Goal: Task Accomplishment & Management: Complete application form

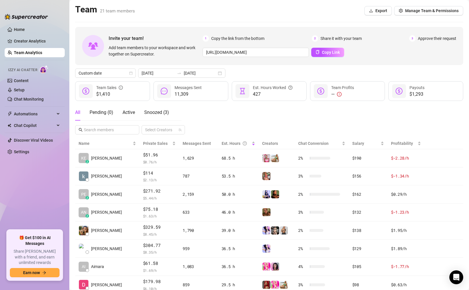
scroll to position [69, 0]
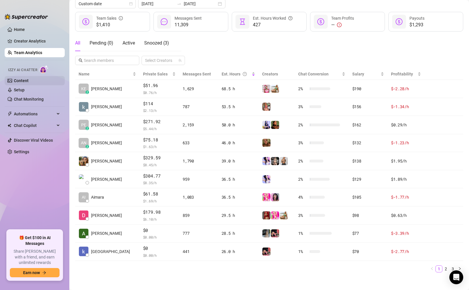
drag, startPoint x: 22, startPoint y: 78, endPoint x: 25, endPoint y: 80, distance: 3.9
click at [22, 78] on link "Content" at bounding box center [21, 80] width 15 height 5
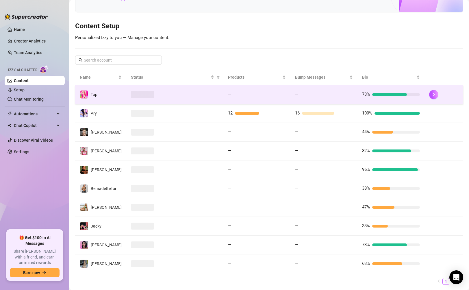
scroll to position [68, 0]
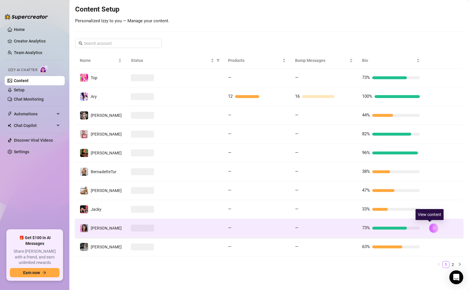
click at [429, 227] on button "button" at bounding box center [433, 227] width 9 height 9
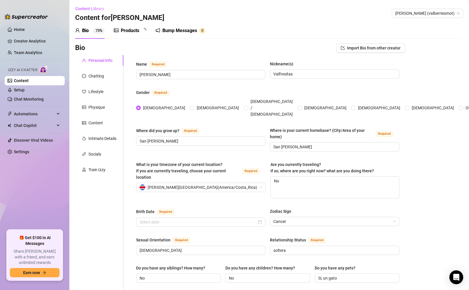
type input "[DATE]"
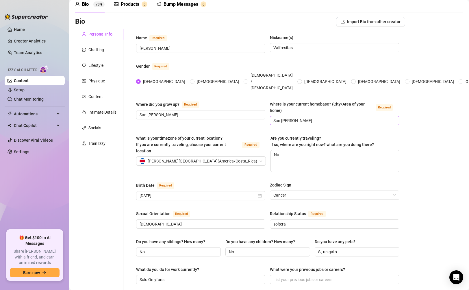
scroll to position [32, 0]
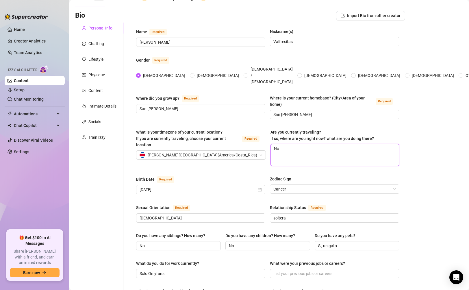
drag, startPoint x: 302, startPoint y: 138, endPoint x: 265, endPoint y: 138, distance: 37.0
click at [265, 138] on div "What is your timezone of your current location? If you are currently traveling,…" at bounding box center [267, 150] width 263 height 42
type textarea "N"
type textarea "No"
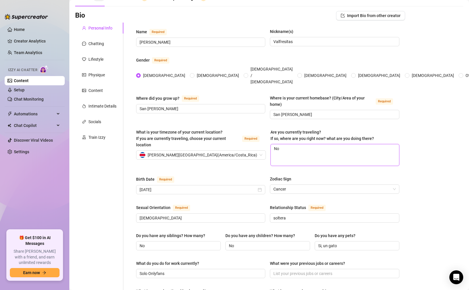
type textarea "No s"
type textarea "No su"
type textarea "No suel"
type textarea "No suelo"
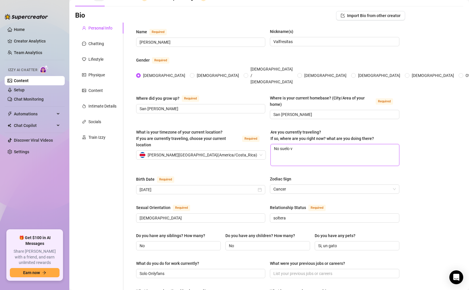
type textarea "No suelo vi"
type textarea "No suelo viaj"
type textarea "No suelo viaja"
type textarea "No suelo viajar"
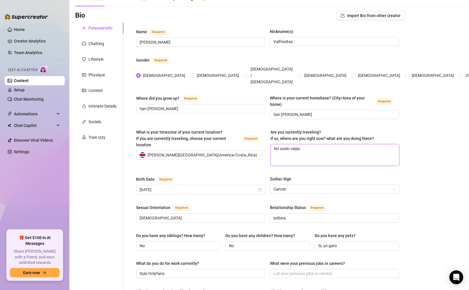
type textarea "No suelo viajar p"
type textarea "No suelo viajar pe"
type textarea "No suelo viajar per"
type textarea "No suelo viajar pero"
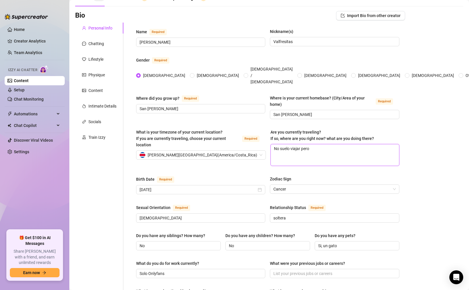
type textarea "No suelo viajar pero s"
type textarea "No suelo viajar pero si"
type textarea "No suelo viajar pero si m"
type textarea "No suelo viajar pero si me"
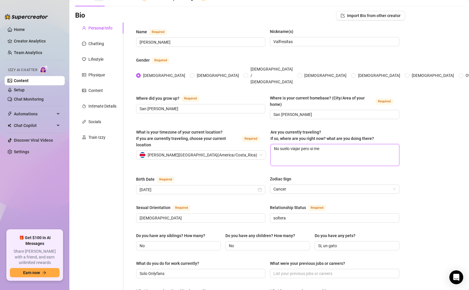
type textarea "No suelo viajar pero si me"
type textarea "No suelo viajar pero si me g"
type textarea "No suelo viajar pero si me gu"
type textarea "No suelo viajar pero si me [PERSON_NAME]"
type textarea "No suelo viajar pero si me gust"
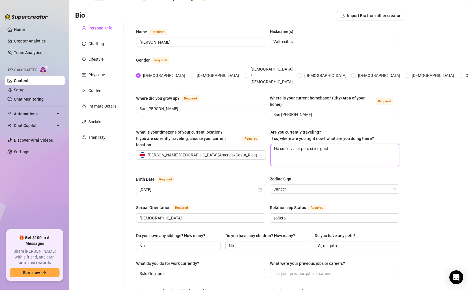
type textarea "No suelo viajar pero si me gusta"
type textarea "No suelo viajar pero si me gustar"
type textarea "No suelo viajar pero si me gustar´"
type textarea "No suelo viajar pero si me gustarí"
type textarea "No suelo viajar pero si me gustaría"
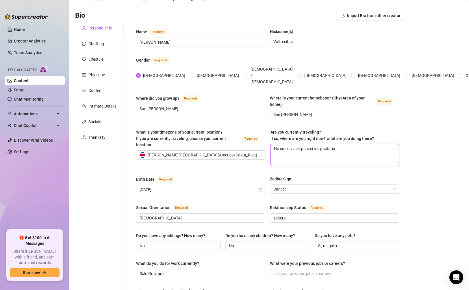
type textarea "No suelo viajar pero si me gustaría"
type textarea "No suelo viajar pero si me gustaría u"
type textarea "No suelo viajar pero si me gustaría uw"
type textarea "No suelo viajar pero si me gustaría uwu"
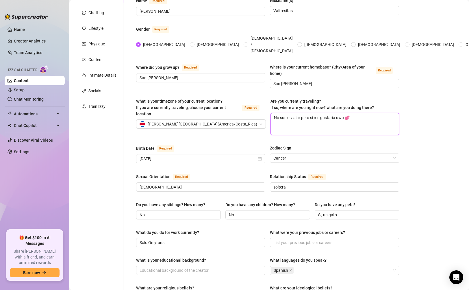
scroll to position [108, 0]
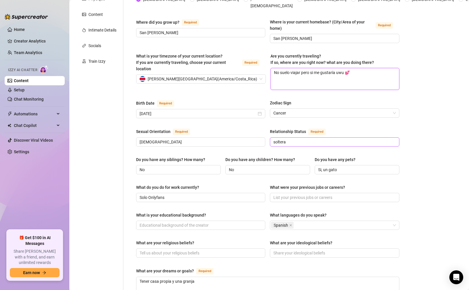
type textarea "No suelo viajar pero si me gustaría uwu 💕"
click at [310, 139] on input "soltera" at bounding box center [333, 142] width 121 height 6
type input "solterita uwu 💕"
click at [194, 139] on input "[DEMOGRAPHIC_DATA]" at bounding box center [200, 142] width 121 height 6
type input "[DEMOGRAPHIC_DATA] jsks 👉🏻👈🏻"
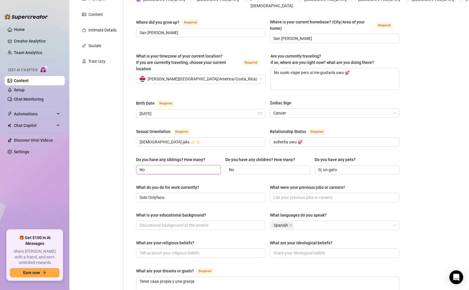
click at [166, 166] on input "No" at bounding box center [178, 169] width 77 height 6
type input "No tengo unu"
click at [250, 166] on input "No" at bounding box center [267, 169] width 77 height 6
type input "No tengo"
click at [340, 166] on input "Si, un gato" at bounding box center [356, 169] width 77 height 6
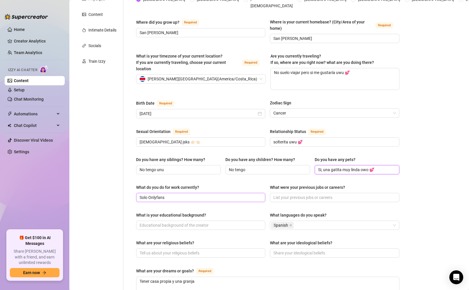
type input "Si, una gatita muy linda owo 💕"
click at [186, 194] on input "Solo Onlyfans" at bounding box center [200, 197] width 121 height 6
click at [135, 171] on div "Name Required [PERSON_NAME](s) Valfresitas Gender Required [DEMOGRAPHIC_DATA] […" at bounding box center [267, 189] width 275 height 484
click at [192, 193] on span "Solo Onlyfans" at bounding box center [200, 197] width 129 height 9
click at [150, 194] on input "Solo Onlyfans" at bounding box center [200, 197] width 121 height 6
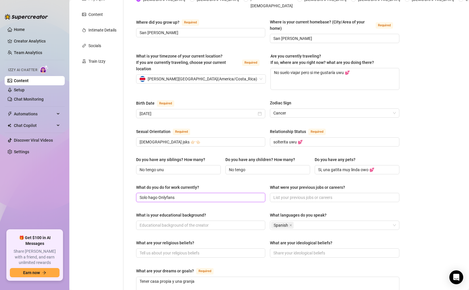
click at [171, 194] on input "Solo hago Onlyfans" at bounding box center [200, 197] width 121 height 6
click at [180, 194] on input "Solo hago Onlyfans" at bounding box center [200, 197] width 121 height 6
type input "Solo hago Onlyfans 💕"
click at [289, 194] on input "What were your previous jobs or careers?" at bounding box center [333, 197] width 121 height 6
type input "solo fui estudiante uwu"
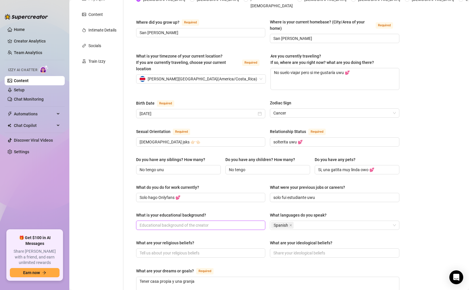
click at [216, 222] on input "What is your educational background?" at bounding box center [200, 225] width 121 height 6
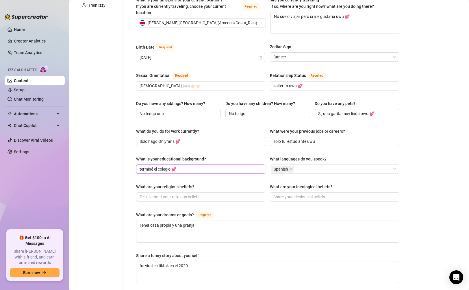
scroll to position [165, 0]
type input "terminé el colegio 💕"
click at [200, 193] on input "What are your religious beliefs?" at bounding box center [200, 196] width 121 height 6
click at [215, 193] on input "No tengo ninguna creencia" at bounding box center [200, 196] width 121 height 6
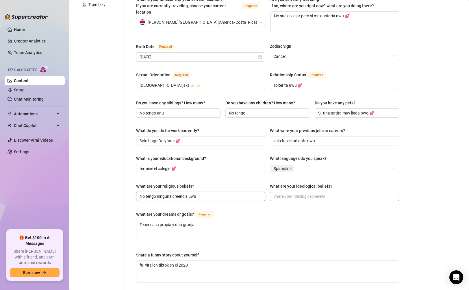
type input "No tengo ninguna creencia uwu"
click at [308, 193] on input "What are your ideological beliefs?" at bounding box center [333, 196] width 121 height 6
click at [353, 192] on span "soy de izquiera" at bounding box center [334, 196] width 129 height 9
click at [319, 193] on input "soy de izquierda" at bounding box center [333, 196] width 121 height 6
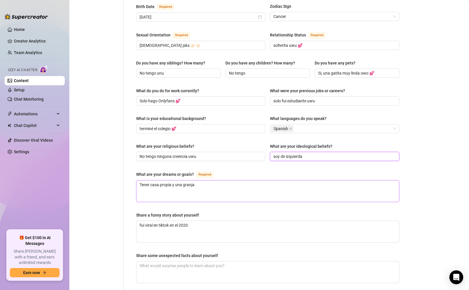
scroll to position [205, 0]
type input "soy de izquierda"
click at [216, 180] on textarea "Tener casa propia y una granja" at bounding box center [267, 190] width 263 height 21
type textarea "Tener casa propia y una granj"
type textarea "Tener casa propia y una granji"
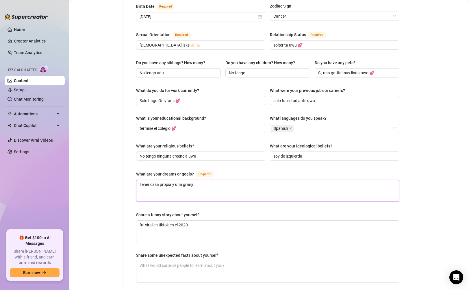
type textarea "Tener casa propia y una granjit"
type textarea "Tener casa propia y una granjita"
type textarea "Tener casa propia y una granjita c"
type textarea "Tener casa propia y una granjita co"
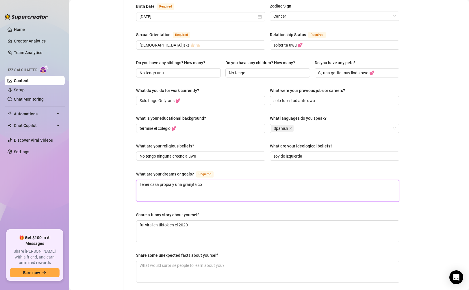
type textarea "Tener casa propia y una granjita con"
type textarea "Tener casa propia y una granjita con m"
type textarea "Tener casa propia y una granjita con mu"
type textarea "Tener casa propia y una granjita con muc"
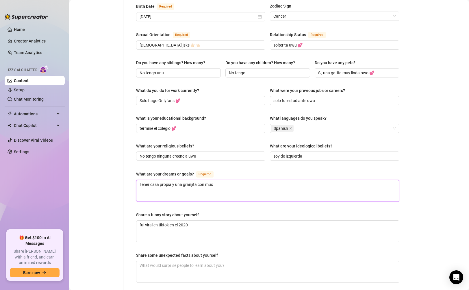
type textarea "Tener casa propia y una granjita con much"
type textarea "Tener casa propia y una granjita con muchs"
type textarea "Tener casa propia y una granjita con much"
type textarea "Tener casa propia y una granjita con mucho"
type textarea "Tener casa propia y una granjita con muchos"
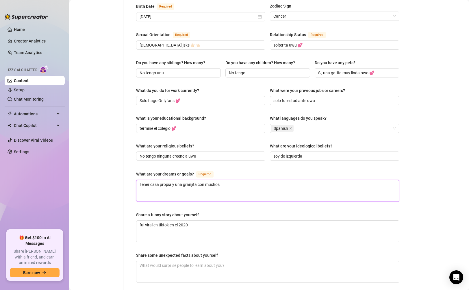
type textarea "Tener casa propia y una granjita con muchos"
type textarea "Tener casa propia y una granjita con muchos a"
type textarea "Tener casa propia y una granjita con muchos an"
type textarea "Tener casa propia y una granjita con muchos ani"
type textarea "Tener casa propia y una granjita con muchos anim"
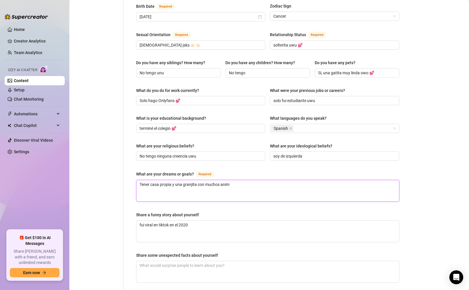
type textarea "Tener casa propia y una granjita con muchos anima"
type textarea "Tener casa propia y una granjita con muchos animal"
type textarea "Tener casa propia y una granjita con muchos animale"
type textarea "Tener casa propia y una granjita con muchos animales"
type textarea "Tener casa propia y una granjita con muchos animales uw"
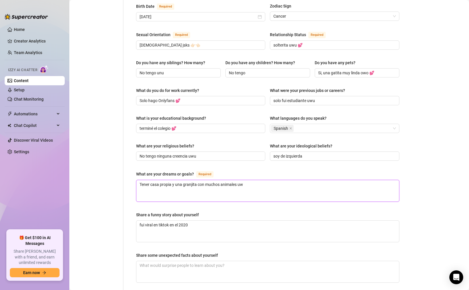
type textarea "Tener casa propia y una granjita con muchos animales uwu"
type textarea "Tener casa propia y una granjita con muchos animales uwu 💕"
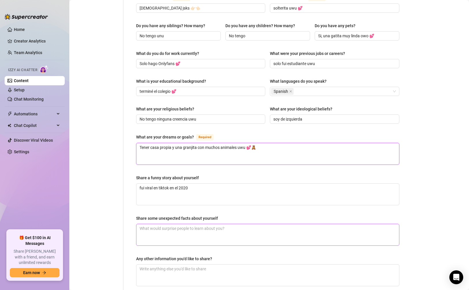
scroll to position [268, 0]
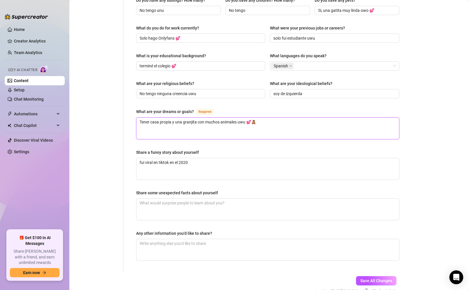
type textarea "Tener casa propia y una granjita con muchos animales uwu 💕🧸"
click at [199, 149] on label "Share a funny story about yourself" at bounding box center [169, 152] width 67 height 6
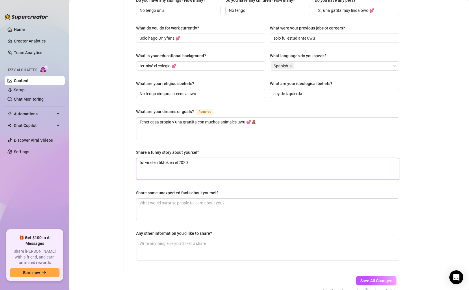
click at [199, 158] on textarea "fui viral en tiktok en el 2020" at bounding box center [267, 168] width 263 height 21
click at [205, 158] on textarea "fui viral en tiktok en el 2020" at bounding box center [267, 168] width 263 height 21
type textarea "fui viral en tiktok en el 2020,"
type textarea "fui viral en tiktok en el 2020, e"
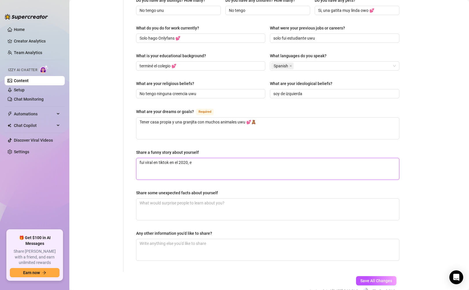
type textarea "fui viral en tiktok en el 2020,"
type textarea "fui viral en tiktok en el 2020, m"
type textarea "fui viral en tiktok en el 2020, me"
type textarea "fui viral en tiktok en el 2020, me d"
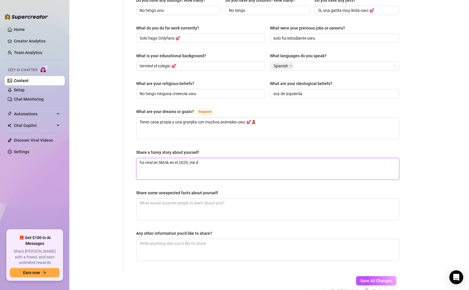
type textarea "fui viral en tiktok en el 2020, me de"
type textarea "fui viral en tiktok en el 2020, me ded"
type textarea "fui viral en tiktok en el 2020, me dedi"
type textarea "fui viral en tiktok en el 2020, me dedic"
type textarea "fui viral en tiktok en el 2020, me dedica"
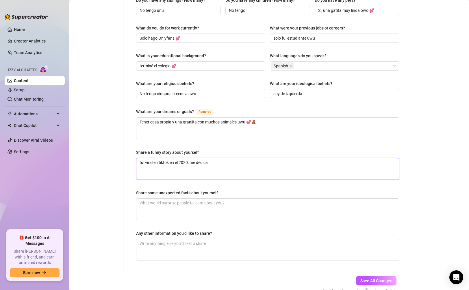
type textarea "fui viral en tiktok en el 2020, me dedic"
type textarea "fui viral en tiktok en el 2020, me dedi"
type textarea "fui viral en tiktok en el 2020, me ded"
type textarea "fui viral en tiktok en el 2020, me de"
type textarea "fui viral en tiktok en el 2020, me d"
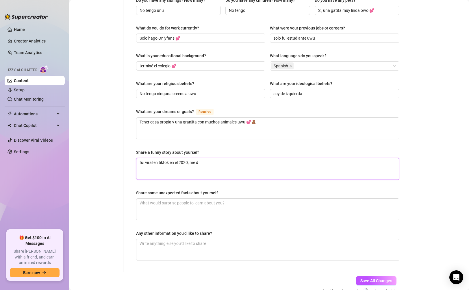
type textarea "fui viral en tiktok en el 2020, me"
type textarea "fui viral en tiktok en el 2020, m"
type textarea "fui viral en tiktok en el 2020,"
type textarea "fui viral en tiktok en el 2020, a"
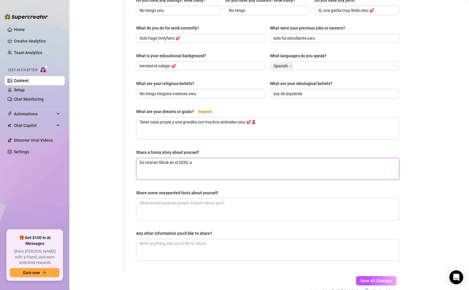
type textarea "fui viral en tiktok en el 2020, as"
type textarea "fui viral en tiktok en el 2020, as´"
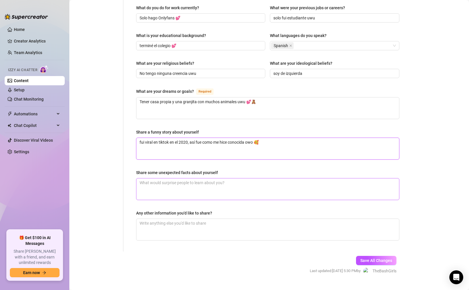
scroll to position [289, 0]
click at [174, 177] on textarea "Share some unexpected facts about yourself" at bounding box center [267, 187] width 263 height 21
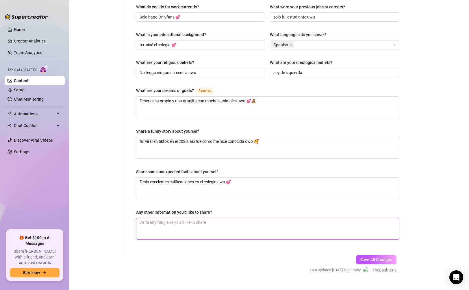
click at [215, 218] on textarea "Any other information you'd like to share?" at bounding box center [267, 228] width 263 height 21
click at [381, 257] on span "Save All Changes" at bounding box center [376, 259] width 32 height 5
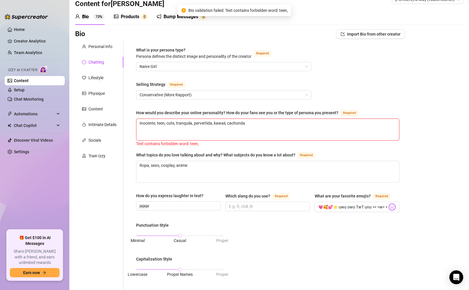
scroll to position [0, 0]
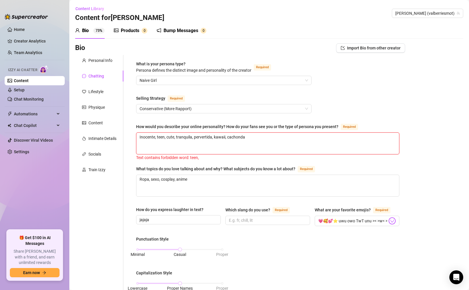
click at [161, 136] on textarea "Inocente, teen, cute, tranquila, pervertida, kawaii, cachonda" at bounding box center [267, 143] width 263 height 21
click at [108, 62] on div "Personal Info" at bounding box center [100, 60] width 24 height 6
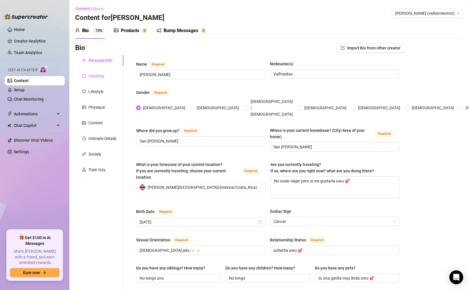
click at [99, 77] on div "Chatting" at bounding box center [96, 76] width 16 height 6
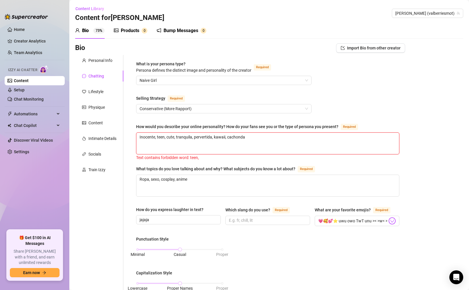
click at [159, 137] on textarea "Inocente, teen, cute, tranquila, pervertida, kawaii, cachonda" at bounding box center [267, 143] width 263 height 21
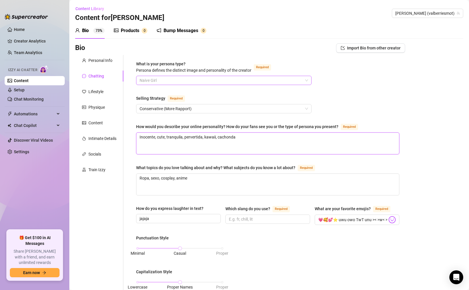
click at [187, 82] on span "Naive Girl" at bounding box center [224, 80] width 168 height 9
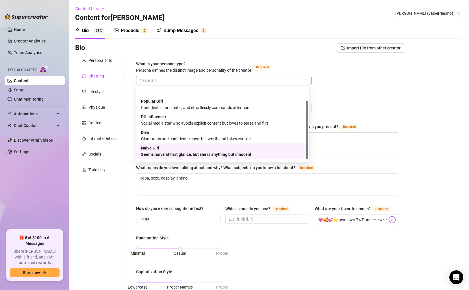
scroll to position [20, 0]
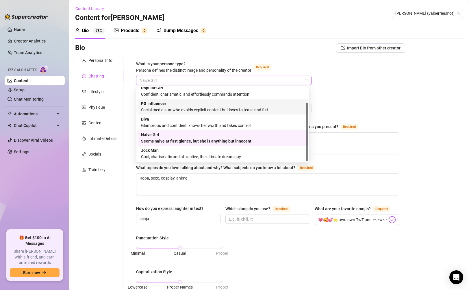
click at [356, 89] on div "What is your persona type? Persona defines the distinct image and personality o…" at bounding box center [267, 274] width 263 height 426
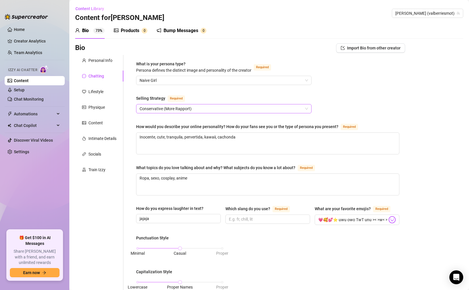
click at [194, 107] on span "Conservative (More Rapport)" at bounding box center [224, 108] width 168 height 9
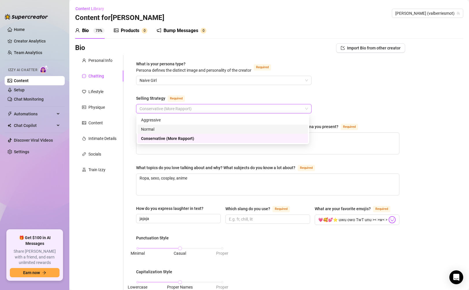
click at [173, 132] on div "Normal" at bounding box center [223, 129] width 164 height 6
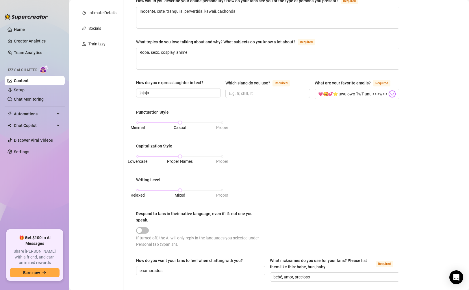
scroll to position [128, 0]
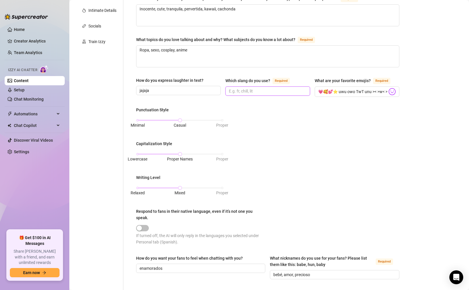
click at [241, 88] on input "Which slang do you use? Required" at bounding box center [267, 91] width 77 height 6
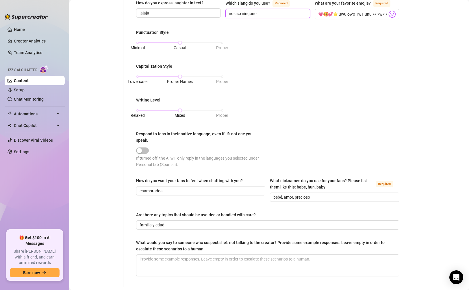
scroll to position [237, 0]
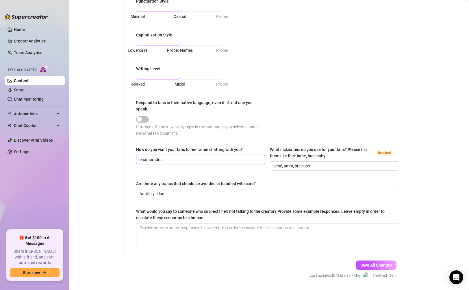
click at [189, 157] on input "enamorados" at bounding box center [200, 159] width 121 height 6
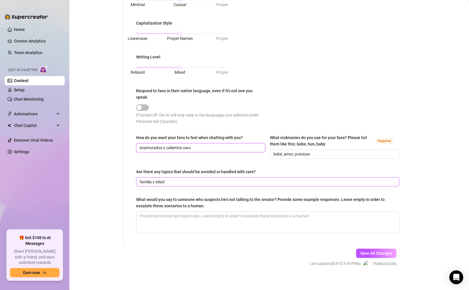
scroll to position [252, 0]
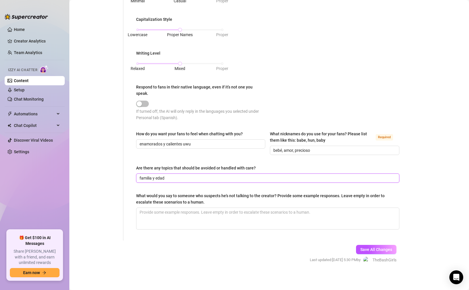
click at [210, 179] on input "familia y edad" at bounding box center [267, 178] width 255 height 6
click at [116, 190] on div "Personal Info Chatting Lifestyle Physique Content Intimate Details Socials Trai…" at bounding box center [99, 22] width 48 height 438
click at [182, 216] on textarea "What would you say to someone who suspects he's not talking to the creator? Pro…" at bounding box center [267, 218] width 263 height 21
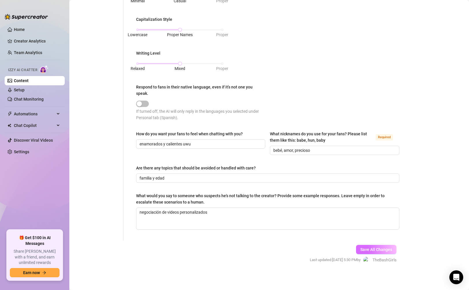
click at [367, 251] on button "Save All Changes" at bounding box center [376, 249] width 40 height 9
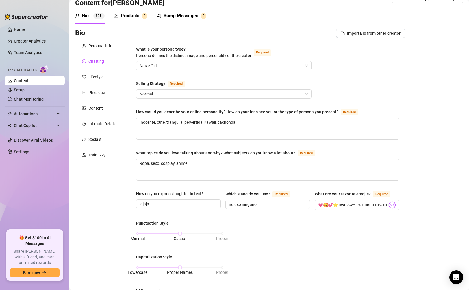
scroll to position [1, 0]
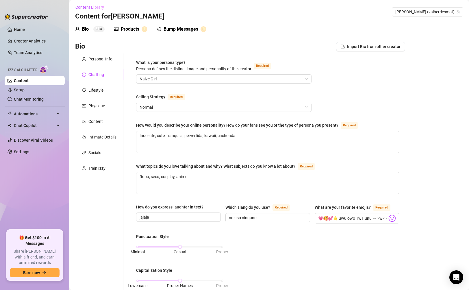
click at [99, 82] on div "Personal Info Chatting Lifestyle Physique Content Intimate Details Socials Trai…" at bounding box center [99, 272] width 48 height 438
click at [99, 88] on div "Lifestyle" at bounding box center [95, 90] width 15 height 6
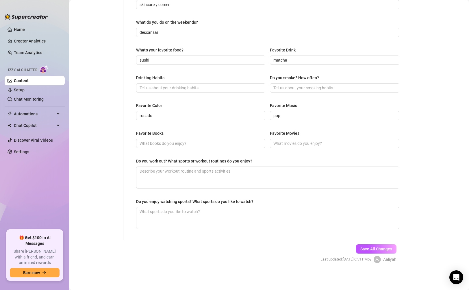
scroll to position [0, 0]
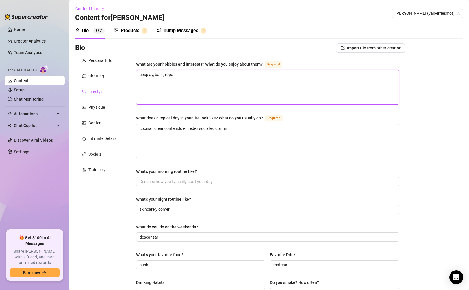
click at [194, 75] on textarea "cosplay, baile, ropa" at bounding box center [267, 87] width 263 height 34
click at [257, 128] on textarea "cocinar, crear contenido en redes sociales, dormir" at bounding box center [267, 141] width 263 height 34
click at [191, 184] on span at bounding box center [267, 181] width 263 height 9
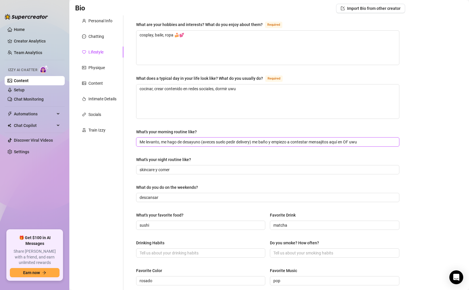
scroll to position [117, 0]
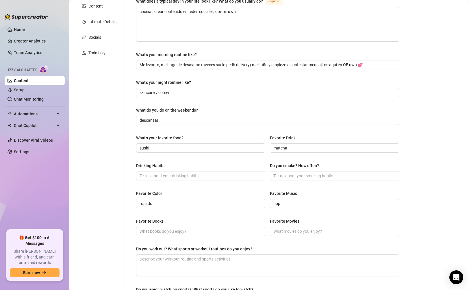
click at [192, 96] on div "What are your hobbies and interests? What do you enjoy about them? Required cos…" at bounding box center [267, 133] width 263 height 378
click at [192, 94] on input "skincare y comer" at bounding box center [267, 92] width 255 height 6
click at [159, 92] on input "What's your night routine like?" at bounding box center [267, 92] width 255 height 6
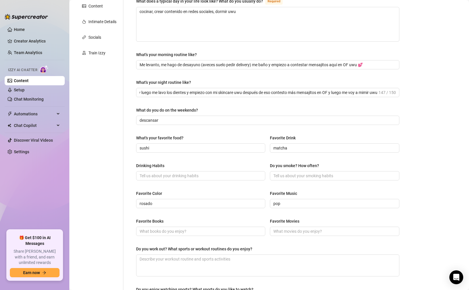
scroll to position [0, 0]
click at [195, 117] on input "descansar" at bounding box center [267, 120] width 255 height 6
click at [177, 146] on input "sushi💕" at bounding box center [200, 148] width 121 height 6
click at [150, 145] on input "sushi💕" at bounding box center [200, 148] width 121 height 6
click at [292, 146] on input "matcha" at bounding box center [333, 148] width 121 height 6
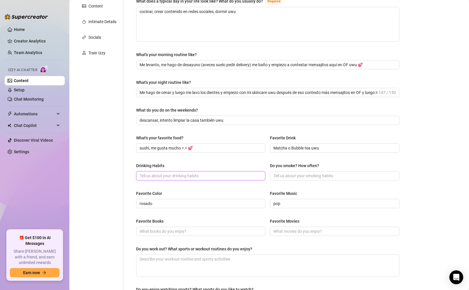
click at [200, 174] on input "Drinking Habits" at bounding box center [200, 175] width 121 height 6
click at [218, 172] on input "💕" at bounding box center [200, 175] width 121 height 6
click at [276, 176] on input "Do you smoke? How often?" at bounding box center [333, 175] width 121 height 6
click at [285, 175] on input "Do you smoke? How often?" at bounding box center [333, 175] width 121 height 6
click at [212, 199] on span "rosado" at bounding box center [200, 203] width 129 height 9
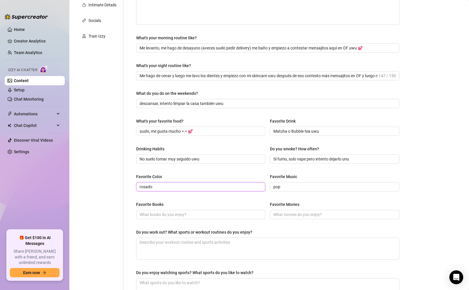
scroll to position [205, 0]
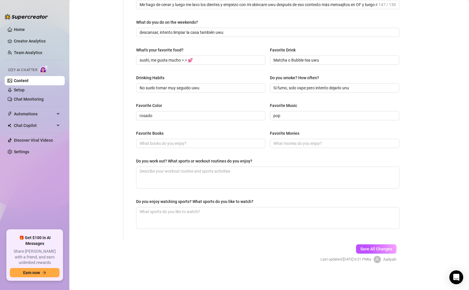
click at [413, 121] on div "Bio Import Bio from other creator Personal Info Chatting Lifestyle Physique Con…" at bounding box center [269, 56] width 388 height 434
click at [192, 114] on input "rosado" at bounding box center [200, 115] width 121 height 6
click at [308, 114] on input "pop💕" at bounding box center [333, 115] width 121 height 6
click at [213, 117] on input "El [PERSON_NAME] me encanta uwu" at bounding box center [200, 115] width 121 height 6
click at [278, 118] on span "pop" at bounding box center [334, 115] width 129 height 9
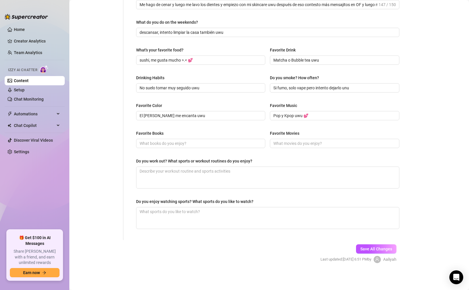
click at [211, 128] on div "What are your hobbies and interests? What do you enjoy about them? Required cos…" at bounding box center [267, 45] width 263 height 378
click at [209, 147] on span at bounding box center [200, 143] width 129 height 9
click at [218, 143] on input "Favorite Books" at bounding box center [200, 143] width 121 height 6
click at [189, 143] on input "Favorite Books" at bounding box center [200, 143] width 121 height 6
click at [276, 144] on input "Favorite Movies" at bounding box center [333, 143] width 121 height 6
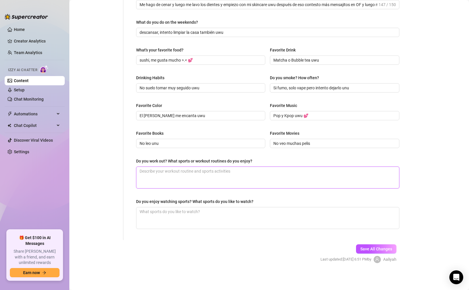
click at [174, 172] on textarea "Do you work out? What sports or workout routines do you enjoy?" at bounding box center [267, 177] width 263 height 21
click at [161, 170] on textarea "Do you work out? What sports or workout routines do you enjoy?" at bounding box center [267, 177] width 263 height 21
click at [159, 217] on textarea "Do you enjoy watching sports? What sports do you like to watch?" at bounding box center [267, 217] width 263 height 21
click at [377, 247] on span "Save All Changes" at bounding box center [376, 248] width 32 height 5
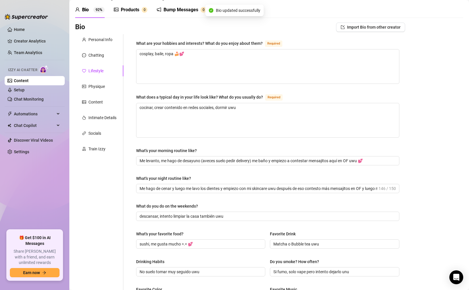
scroll to position [0, 0]
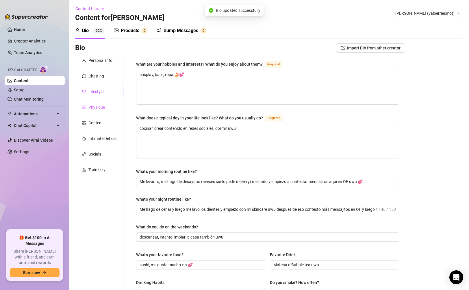
click at [99, 111] on div "Physique" at bounding box center [99, 107] width 48 height 11
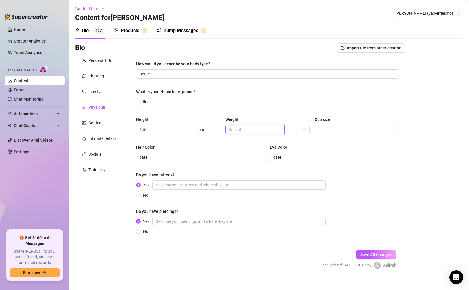
click at [252, 128] on input "text" at bounding box center [254, 129] width 51 height 6
click at [288, 129] on input "search" at bounding box center [294, 129] width 13 height 9
click at [293, 138] on div "kg" at bounding box center [295, 141] width 16 height 6
click at [341, 130] on input "Cup size" at bounding box center [356, 129] width 77 height 6
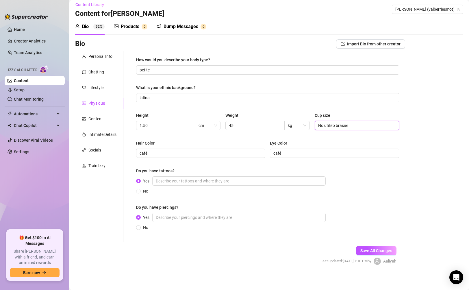
scroll to position [6, 0]
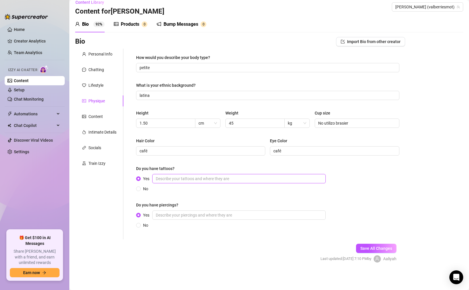
click at [241, 180] on input "Yes" at bounding box center [238, 178] width 173 height 9
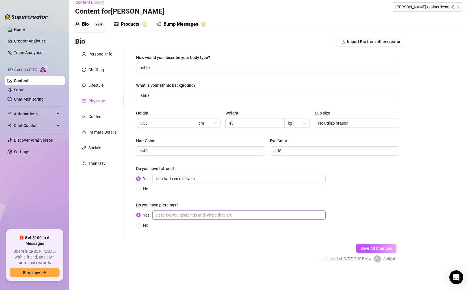
click at [210, 219] on input "Yes" at bounding box center [238, 214] width 173 height 9
click at [170, 215] on input "no" at bounding box center [238, 214] width 173 height 9
click at [181, 216] on input "un aro en la" at bounding box center [238, 214] width 173 height 9
click at [365, 248] on span "Save All Changes" at bounding box center [376, 248] width 32 height 5
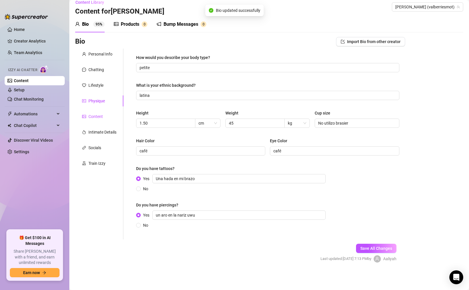
click at [91, 117] on div "Content" at bounding box center [95, 116] width 14 height 6
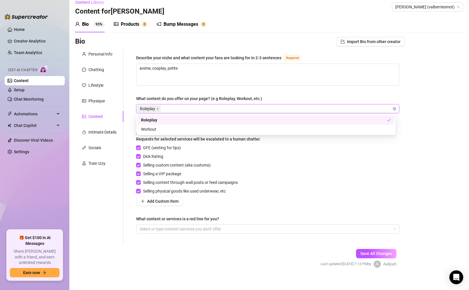
click at [291, 110] on div "Roleplay" at bounding box center [264, 109] width 255 height 8
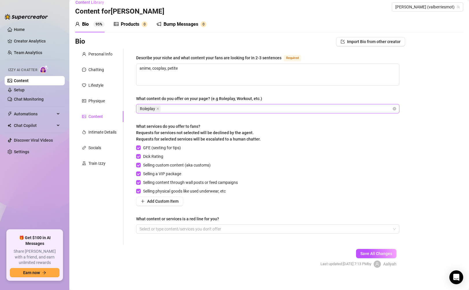
click at [288, 112] on div "Roleplay" at bounding box center [267, 108] width 263 height 9
click at [184, 225] on div at bounding box center [264, 229] width 255 height 8
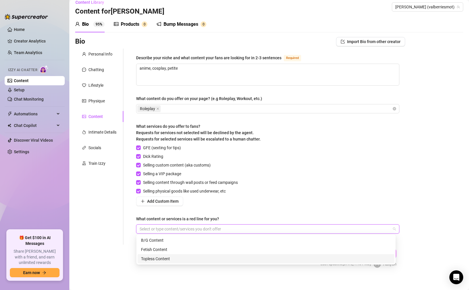
click at [161, 269] on form "Personal Info Chatting Lifestyle Physique Content Intimate Details Socials Trai…" at bounding box center [240, 163] width 330 height 229
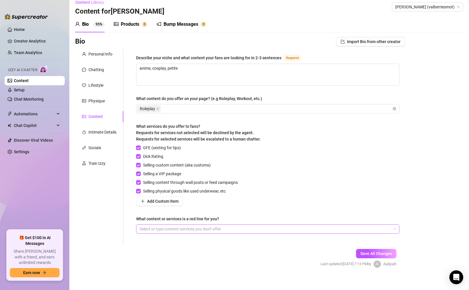
click at [144, 229] on div at bounding box center [264, 229] width 255 height 8
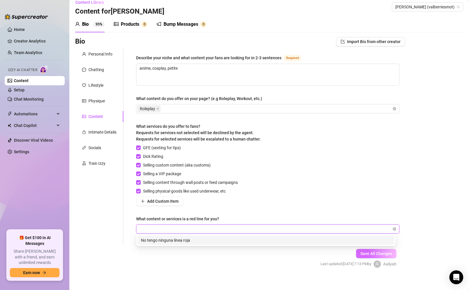
click at [366, 253] on span "Save All Changes" at bounding box center [376, 253] width 32 height 5
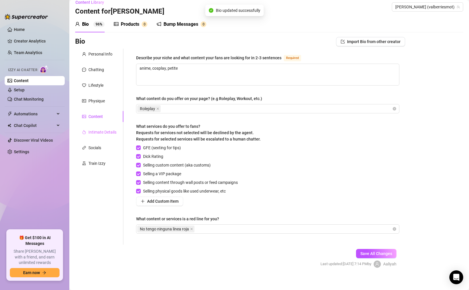
click at [100, 128] on div "Intimate Details" at bounding box center [99, 132] width 48 height 11
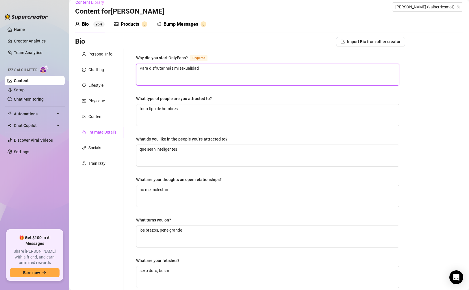
click at [207, 66] on textarea "Para disfrutar más mi sexualidad" at bounding box center [267, 74] width 263 height 21
click at [189, 119] on textarea "todo tipo de hombres" at bounding box center [267, 114] width 263 height 21
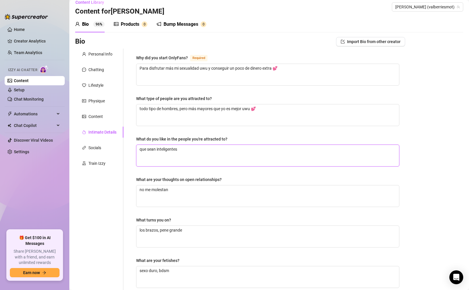
click at [220, 155] on textarea "que sean inteligentes" at bounding box center [267, 155] width 263 height 21
click at [161, 195] on textarea "no me molestan" at bounding box center [267, 195] width 263 height 21
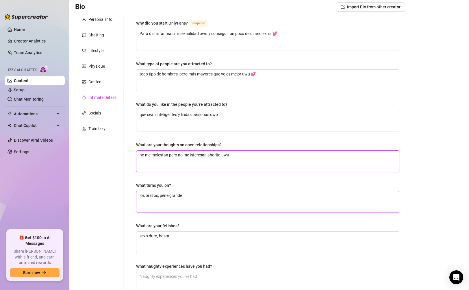
scroll to position [41, 0]
click at [200, 195] on textarea "los brazos, pene grande" at bounding box center [267, 201] width 263 height 21
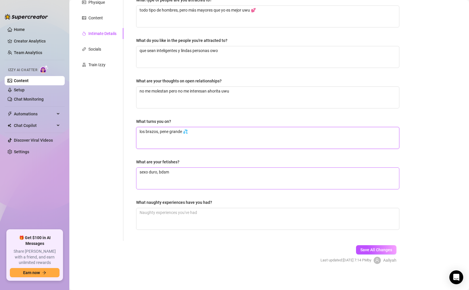
scroll to position [106, 0]
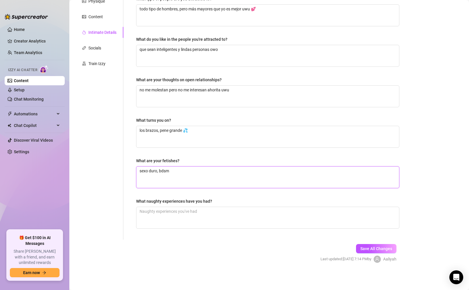
click at [190, 175] on textarea "sexo duro, bdsm" at bounding box center [267, 176] width 263 height 21
click at [191, 215] on textarea "What naughty experiences have you had?" at bounding box center [267, 217] width 263 height 21
click at [195, 211] on textarea "Una vez un tipo me dominó tanto que me hizo venir como 5 veces owo 🔥" at bounding box center [267, 217] width 263 height 21
click at [384, 255] on div "Aaliyah" at bounding box center [385, 258] width 23 height 7
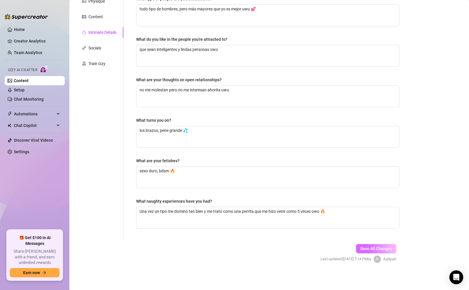
click at [384, 250] on span "Save All Changes" at bounding box center [376, 248] width 32 height 5
click at [86, 50] on div at bounding box center [84, 48] width 4 height 6
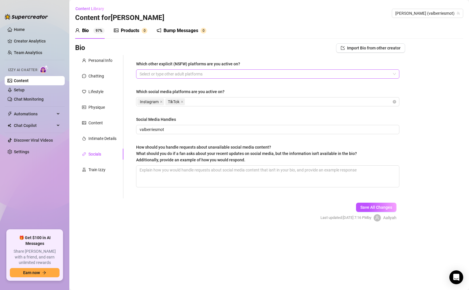
click at [200, 74] on div at bounding box center [264, 74] width 255 height 8
click at [194, 79] on div "Which other explicit (NSFW) platforms are you active on? Select or type other a…" at bounding box center [267, 127] width 263 height 132
click at [184, 70] on div at bounding box center [264, 74] width 255 height 8
drag, startPoint x: 190, startPoint y: 71, endPoint x: 170, endPoint y: 73, distance: 19.7
click at [170, 73] on div "en ninguna" at bounding box center [264, 74] width 255 height 8
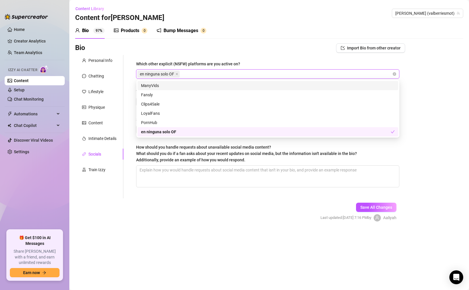
click at [414, 79] on div "Bio Import Bio from other creator Personal Info Chatting Lifestyle Physique Con…" at bounding box center [269, 137] width 388 height 188
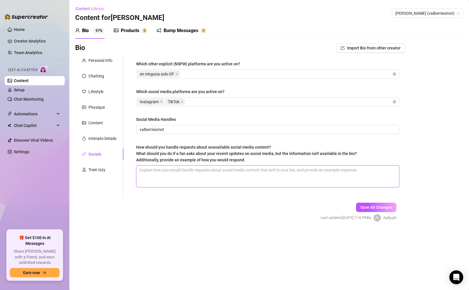
click at [223, 171] on textarea "How should you handle requests about unavailable social media content? What sho…" at bounding box center [267, 176] width 263 height 21
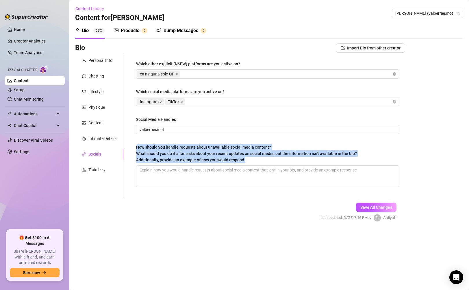
drag, startPoint x: 131, startPoint y: 146, endPoint x: 247, endPoint y: 160, distance: 117.3
click at [245, 162] on div "Which other explicit (NSFW) platforms are you active on? en ninguna solo OF Whi…" at bounding box center [267, 126] width 275 height 143
copy span "How should you handle requests about unavailable social media content? What sho…"
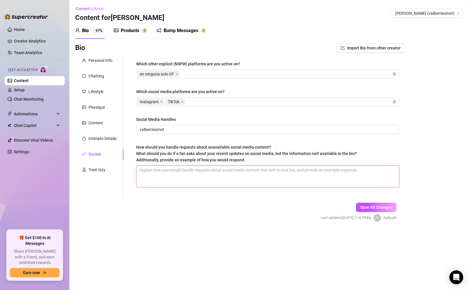
click at [189, 178] on textarea "How should you handle requests about unavailable social media content? What sho…" at bounding box center [267, 176] width 263 height 21
click at [374, 208] on span "Save All Changes" at bounding box center [376, 207] width 32 height 5
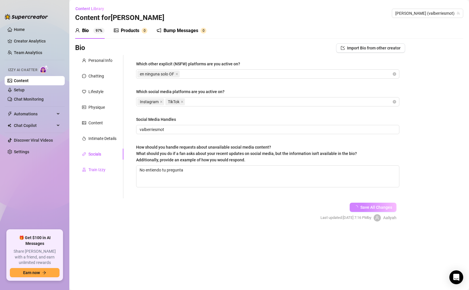
click at [91, 171] on div "Train Izzy" at bounding box center [96, 169] width 17 height 6
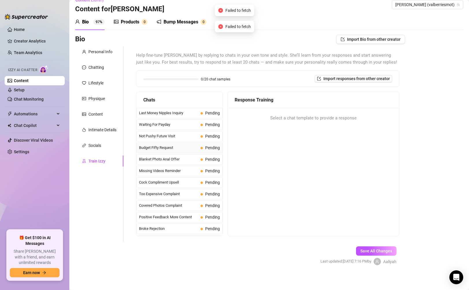
scroll to position [11, 0]
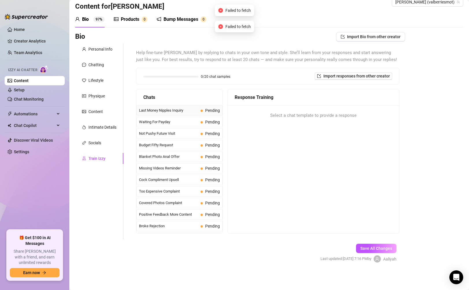
click at [158, 110] on span "Last Money Nipples Inquiry" at bounding box center [168, 110] width 59 height 6
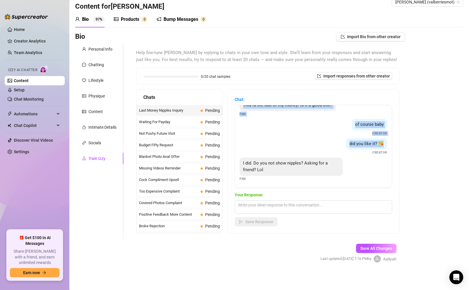
scroll to position [11, 0]
drag, startPoint x: 244, startPoint y: 114, endPoint x: 303, endPoint y: 170, distance: 81.7
click at [303, 170] on div "This is the last of my money! Is it a good one? Fan of course baby Creator did …" at bounding box center [313, 146] width 157 height 83
copy div "This is the last of my money! Is it a good one? Fan of course baby Creator did …"
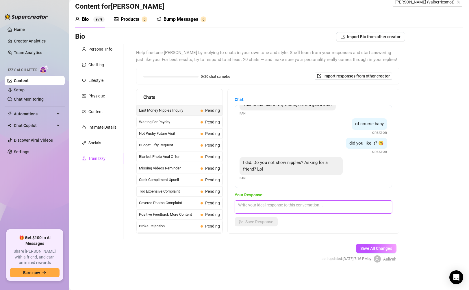
click at [285, 204] on textarea at bounding box center [313, 206] width 157 height 13
click at [264, 222] on span "Save Response" at bounding box center [259, 221] width 28 height 5
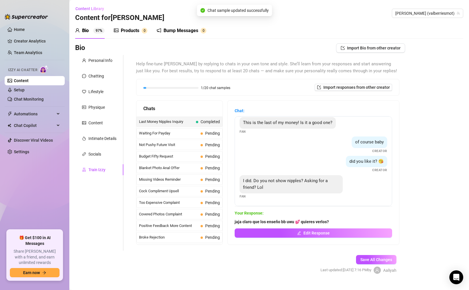
scroll to position [4, 0]
click at [169, 134] on span "Waiting For Payday" at bounding box center [168, 133] width 59 height 6
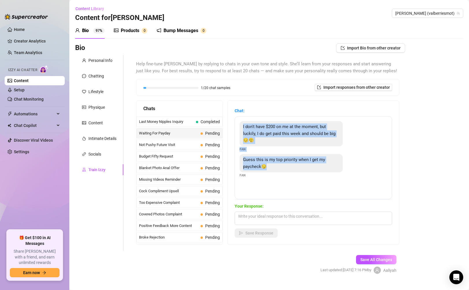
drag, startPoint x: 242, startPoint y: 124, endPoint x: 281, endPoint y: 167, distance: 58.3
click at [281, 167] on div "I don't have $200 on me at the moment, but luckily, I do get paid this week and…" at bounding box center [313, 157] width 157 height 83
copy div "I don't have $200 on me at the moment, but luckily, I do get paid this week and…"
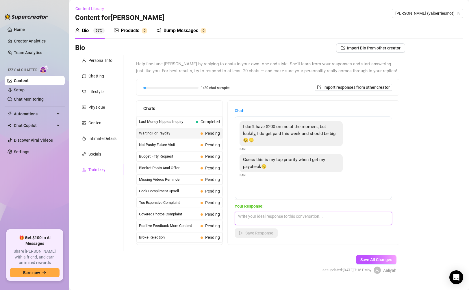
click at [270, 213] on textarea at bounding box center [313, 217] width 157 height 13
click at [363, 215] on textarea "Omg :3 y ya pensaste en que te gastarás ese dinero? uwu" at bounding box center [313, 217] width 157 height 13
click at [254, 237] on button "Save Response" at bounding box center [256, 232] width 43 height 9
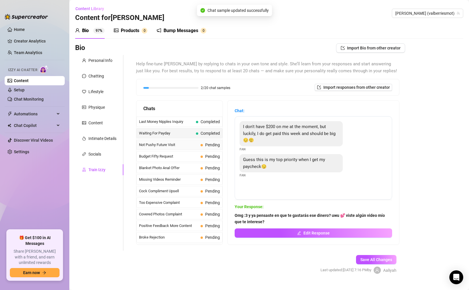
click at [180, 145] on span "Not Pushy Future Visit" at bounding box center [168, 145] width 59 height 6
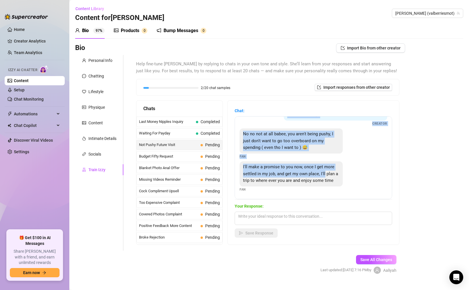
scroll to position [32, 0]
drag, startPoint x: 284, startPoint y: 124, endPoint x: 328, endPoint y: 180, distance: 70.8
click at [328, 180] on div "Thanks baby I understand 😘 im so sorry if im being too pushy, i just want to sp…" at bounding box center [313, 157] width 157 height 83
copy div "Thanks baby I understand 😘 im so sorry if im being too pushy, i just want to sp…"
click at [281, 221] on textarea at bounding box center [313, 217] width 157 height 13
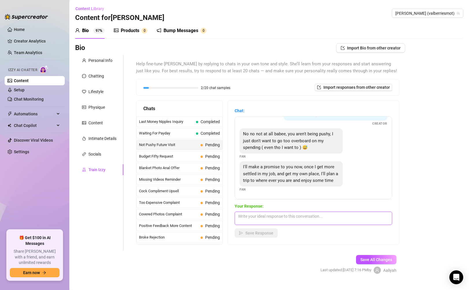
click at [281, 220] on textarea at bounding box center [313, 217] width 157 height 13
click at [361, 217] on textarea "pues para eso vas a tener que ganarte más mi confianza uwu 💕" at bounding box center [313, 217] width 157 height 13
click at [368, 215] on textarea "pues para eso vas a tener que ganarte más mi confianza uwu 💕" at bounding box center [313, 217] width 157 height 13
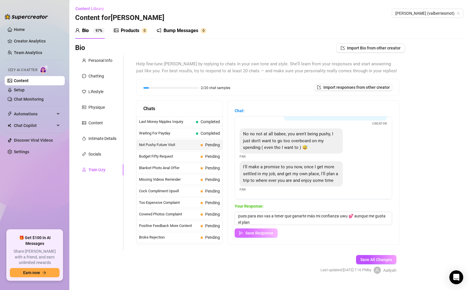
click at [245, 231] on span "Save Response" at bounding box center [259, 233] width 28 height 5
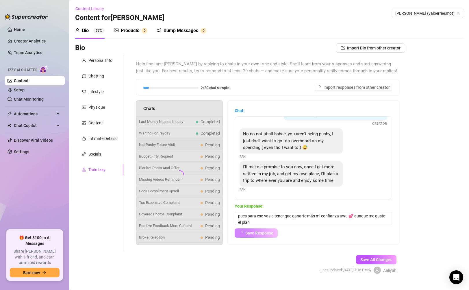
scroll to position [32, 0]
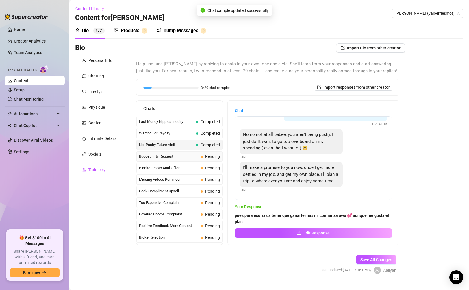
click at [200, 153] on span "Pending" at bounding box center [209, 156] width 19 height 6
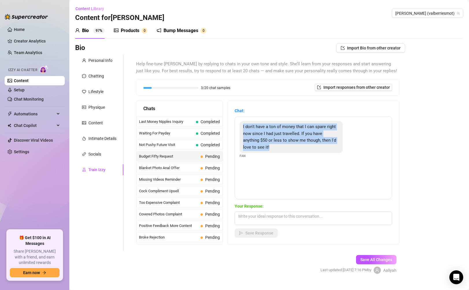
drag, startPoint x: 241, startPoint y: 119, endPoint x: 285, endPoint y: 151, distance: 54.1
click at [285, 151] on div "I don't have a ton of money that I can spare right now since I had just travell…" at bounding box center [313, 157] width 157 height 83
copy span "I don't have a ton of money that I can spare right now since I had just travell…"
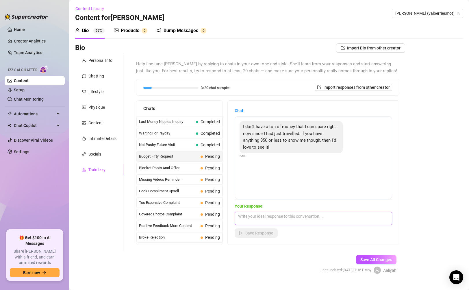
click at [261, 213] on textarea at bounding box center [313, 217] width 157 height 13
paste textarea "Si tengo uwu 💕 puede ser que te guste este"
click at [263, 232] on span "Save Response" at bounding box center [259, 233] width 28 height 5
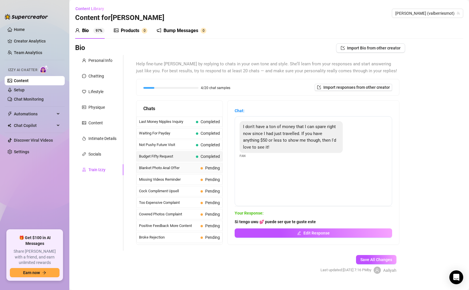
click at [182, 168] on span "Blanket Photo Anal Offer" at bounding box center [168, 168] width 59 height 6
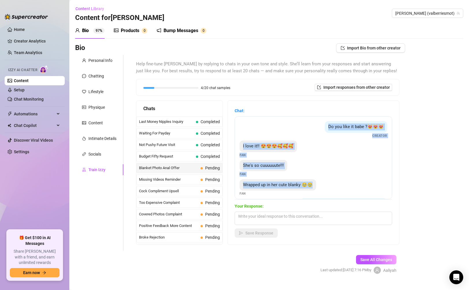
drag, startPoint x: 322, startPoint y: 125, endPoint x: 324, endPoint y: 187, distance: 61.9
click at [324, 187] on div "Do you like it babe ?😻😻😻 Creator I love it!! 😍😍😍🥰🥰🥰 Fan She's so cuuuuuute!!! F…" at bounding box center [313, 157] width 157 height 83
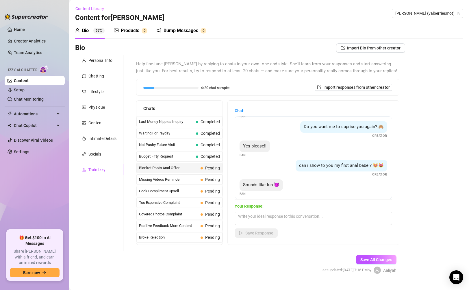
scroll to position [81, 0]
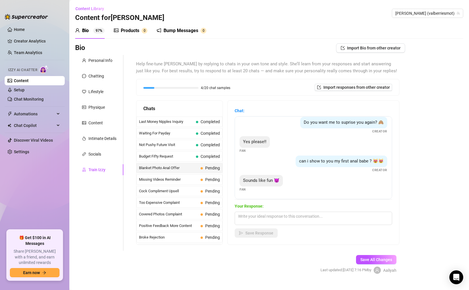
click at [329, 177] on div "Sounds like fun 😈 Fan" at bounding box center [314, 183] width 148 height 17
click at [168, 159] on span "Budget Fifty Request" at bounding box center [166, 156] width 55 height 6
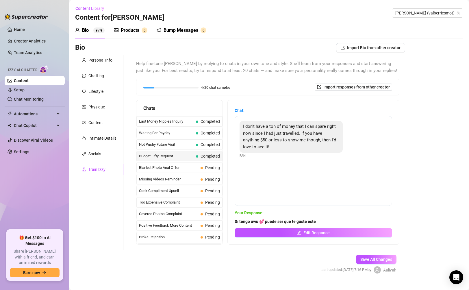
scroll to position [0, 0]
click at [181, 146] on span "Not Pushy Future Visit" at bounding box center [166, 145] width 55 height 6
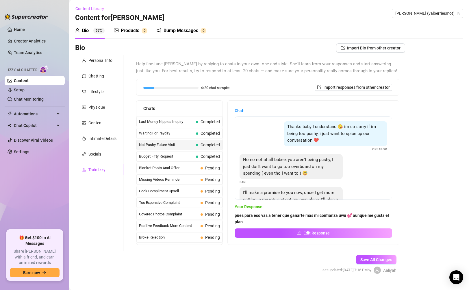
scroll to position [32, 0]
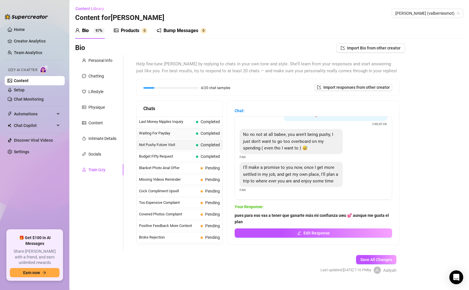
click at [196, 135] on span "Completed" at bounding box center [208, 133] width 24 height 6
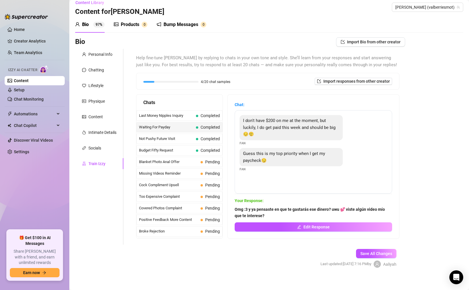
scroll to position [0, 0]
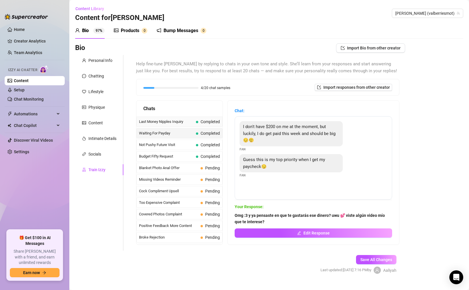
click at [180, 120] on span "Last Money Nipples Inquiry" at bounding box center [166, 122] width 55 height 6
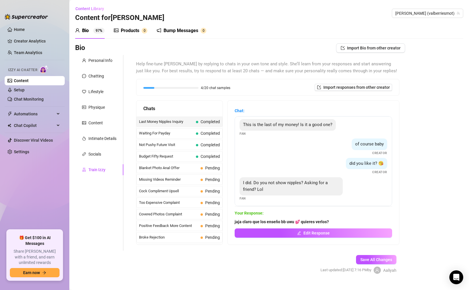
scroll to position [4, 0]
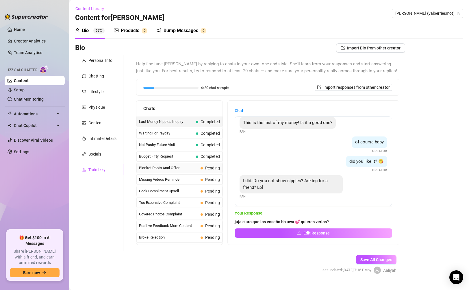
click at [178, 167] on span "Blanket Photo Anal Offer" at bounding box center [168, 168] width 59 height 6
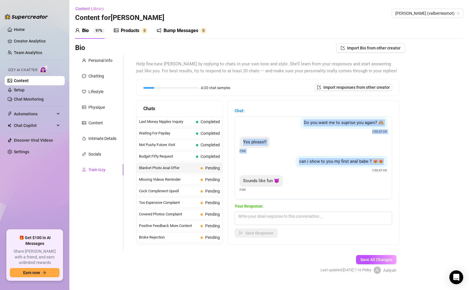
scroll to position [81, 0]
drag, startPoint x: 320, startPoint y: 126, endPoint x: 318, endPoint y: 181, distance: 55.2
click at [318, 181] on div "Do you like it babe ?😻😻😻 Creator I love it!! 😍😍😍🥰🥰🥰 Fan She's so cuuuuuute!!! F…" at bounding box center [313, 157] width 157 height 83
copy div "Do you like it babe ?😻😻😻 Creator I love it!! 😍😍😍🥰🥰🥰 Fan She's so cuuuuuute!!! F…"
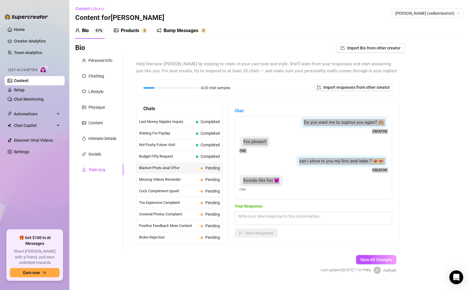
scroll to position [8, 0]
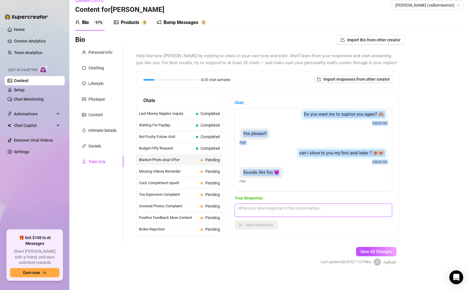
click at [267, 210] on textarea at bounding box center [313, 209] width 157 height 13
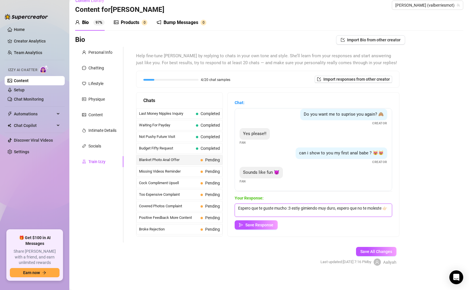
scroll to position [0, 0]
click at [255, 226] on span "Save Response" at bounding box center [259, 224] width 28 height 5
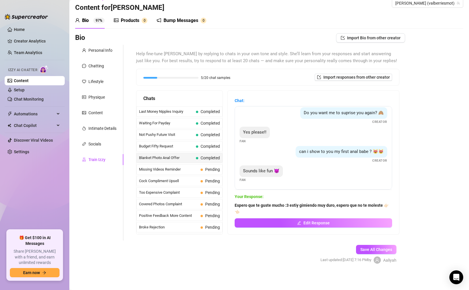
scroll to position [10, 0]
click at [183, 170] on span "Missing Videos Reminder" at bounding box center [168, 169] width 59 height 6
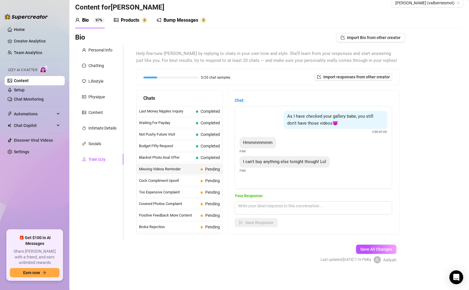
scroll to position [0, 0]
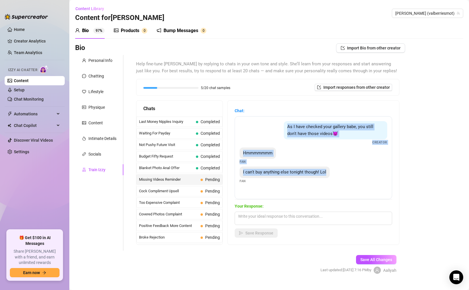
drag, startPoint x: 283, startPoint y: 123, endPoint x: 334, endPoint y: 171, distance: 69.5
click at [334, 171] on div "As I have checked your gallery babe, you still don't have those videos😈 Creator…" at bounding box center [313, 157] width 157 height 83
copy div "As I have checked your gallery babe, you still don't have those videos😈 Creator…"
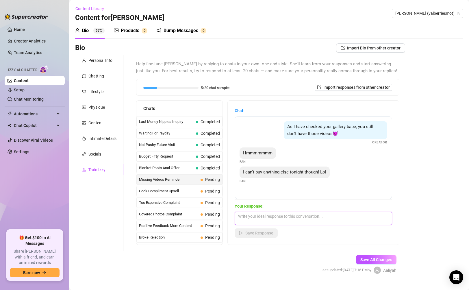
click at [310, 217] on textarea at bounding box center [313, 217] width 157 height 13
click at [251, 239] on div "Chat: As I have checked your gallery babe, you still don't have those videos😈 C…" at bounding box center [313, 173] width 171 height 144
click at [250, 228] on button "Save Response" at bounding box center [256, 232] width 43 height 9
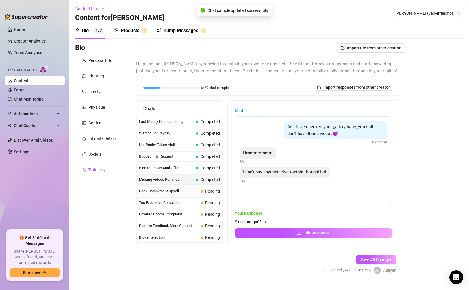
click at [181, 186] on div "Cock Compliment Upsell Pending" at bounding box center [179, 191] width 86 height 10
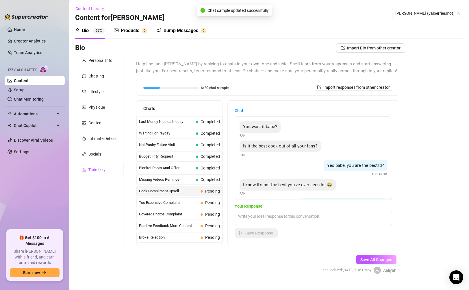
click at [181, 190] on span "Cock Compliment Upsell" at bounding box center [168, 191] width 59 height 6
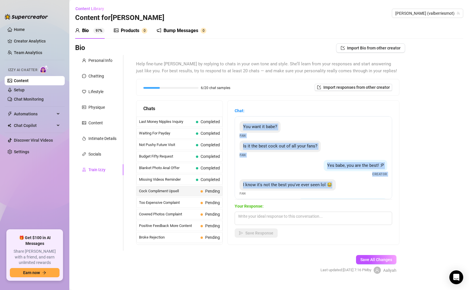
drag, startPoint x: 235, startPoint y: 125, endPoint x: 333, endPoint y: 186, distance: 115.1
click at [333, 186] on div "You want it babe? Fan Is it the best cock out of all your fans? Fan Yes babe, y…" at bounding box center [313, 157] width 157 height 83
copy div "You want it babe? Fan Is it the best cock out of all your fans? Fan Yes babe, y…"
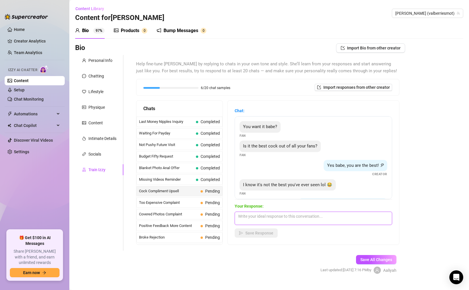
click at [337, 220] on textarea at bounding box center [313, 217] width 157 height 13
click at [261, 231] on span "Save Response" at bounding box center [259, 233] width 28 height 5
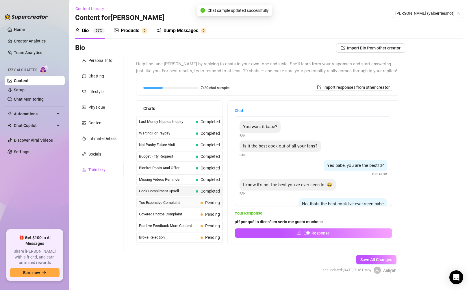
click at [189, 203] on span "Too Expensive Complaint" at bounding box center [168, 203] width 59 height 6
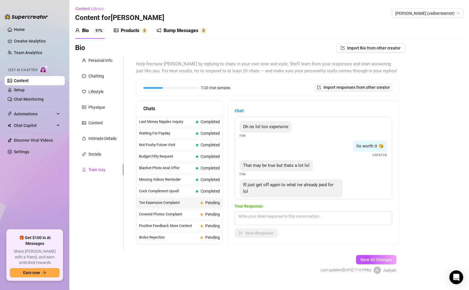
click at [190, 203] on span "Too Expensive Complaint" at bounding box center [168, 203] width 59 height 6
click at [194, 203] on span "Too Expensive Complaint" at bounding box center [168, 203] width 59 height 6
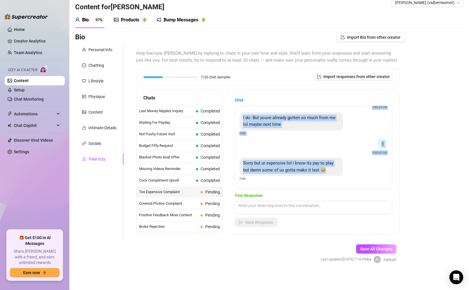
scroll to position [11, 0]
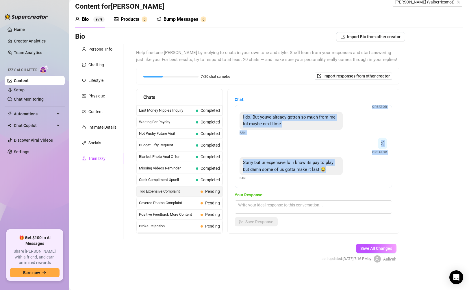
drag, startPoint x: 244, startPoint y: 125, endPoint x: 346, endPoint y: 168, distance: 111.0
click at [346, 168] on div "Oh no lol too expensive Fan its worth it 😘 Creator That may be true but thats a…" at bounding box center [313, 146] width 157 height 83
copy div "Oh no lol too expensive Fan its worth it 😘 Creator That may be true but thats a…"
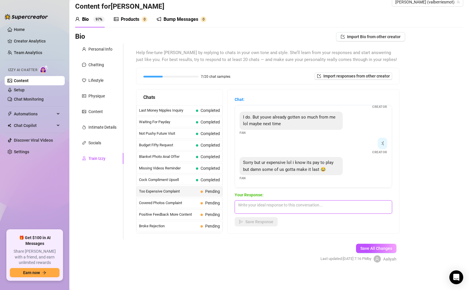
click at [266, 203] on textarea at bounding box center [313, 206] width 157 height 13
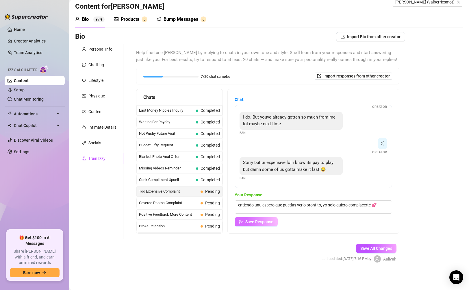
click at [255, 221] on span "Save Response" at bounding box center [259, 221] width 28 height 5
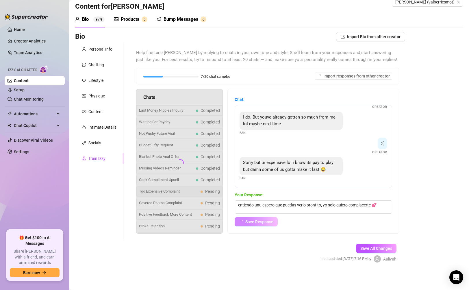
scroll to position [95, 0]
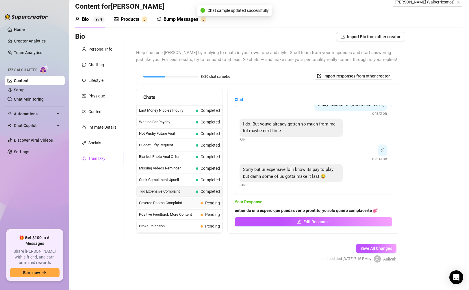
click at [188, 202] on span "Covered Photos Complaint" at bounding box center [168, 203] width 59 height 6
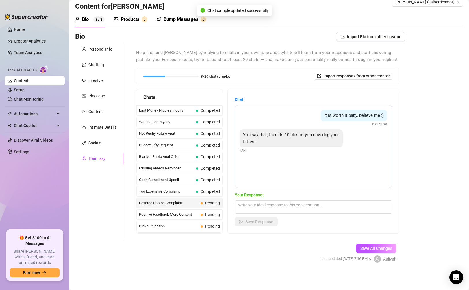
scroll to position [10, 0]
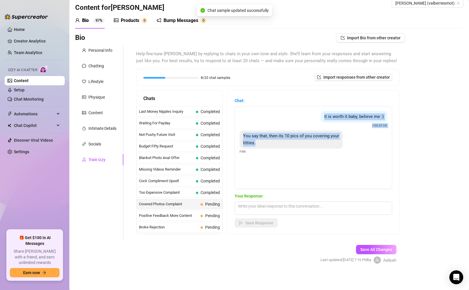
drag, startPoint x: 321, startPoint y: 116, endPoint x: 335, endPoint y: 142, distance: 29.3
click at [335, 142] on div "it is worth it baby, believe me :) Creator You say that, then its 10 pics of yo…" at bounding box center [313, 147] width 157 height 83
copy div "it is worth it baby, believe me :) Creator You say that, then its 10 pics of yo…"
click at [324, 116] on span "it is worth it baby, believe me :)" at bounding box center [354, 116] width 60 height 5
drag, startPoint x: 319, startPoint y: 116, endPoint x: 287, endPoint y: 142, distance: 41.0
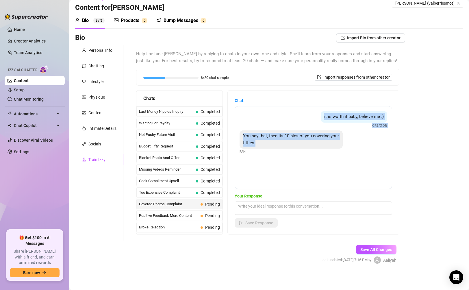
click at [292, 141] on div "it is worth it baby, believe me :) Creator You say that, then its 10 pics of yo…" at bounding box center [313, 147] width 157 height 83
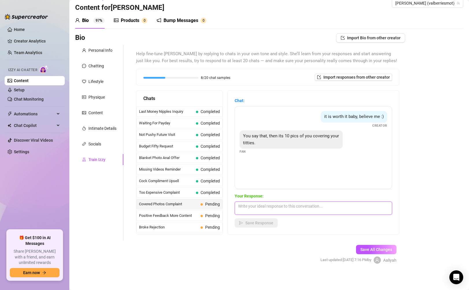
click at [298, 211] on textarea at bounding box center [313, 207] width 157 height 13
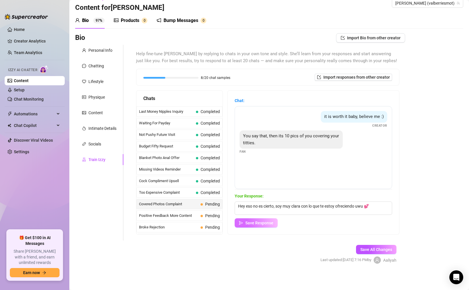
click at [253, 222] on span "Save Response" at bounding box center [259, 222] width 28 height 5
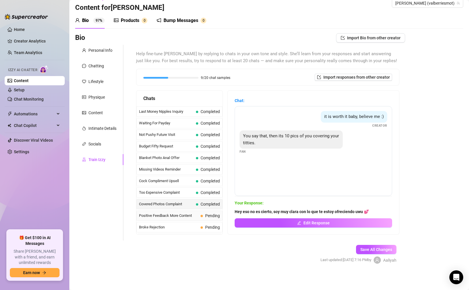
click at [192, 213] on span "Positive Feedback More Content" at bounding box center [168, 216] width 59 height 6
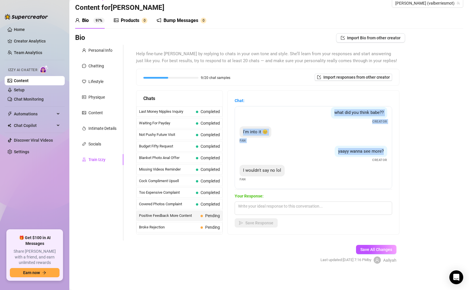
scroll to position [11, 0]
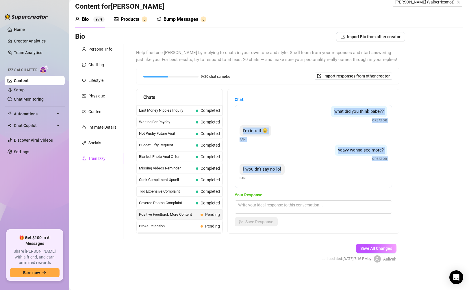
drag, startPoint x: 241, startPoint y: 116, endPoint x: 298, endPoint y: 172, distance: 79.5
click at [298, 172] on div "I like it ❤️ Fan what did you think babe?? Creator I'm into it 😊 Fan yaayy wann…" at bounding box center [313, 146] width 157 height 83
click at [264, 207] on textarea at bounding box center [313, 206] width 157 height 13
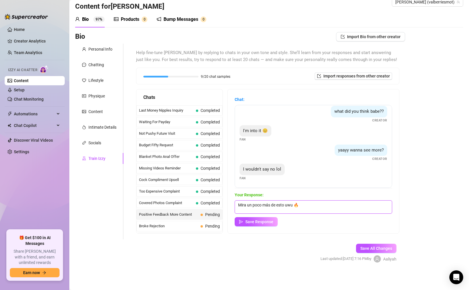
click at [288, 206] on textarea "Mira un poco más de esto uwu 🔥" at bounding box center [313, 206] width 157 height 13
click at [261, 217] on button "Save Response" at bounding box center [256, 221] width 43 height 9
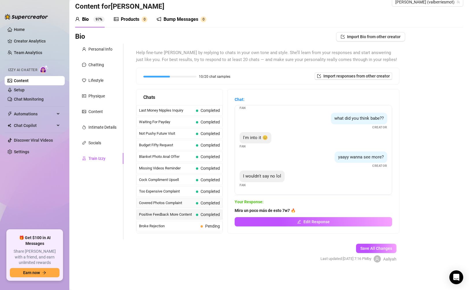
scroll to position [1, 0]
click at [194, 223] on span "Broke Rejection" at bounding box center [168, 225] width 59 height 6
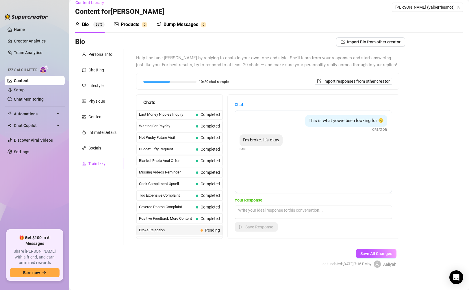
scroll to position [0, 0]
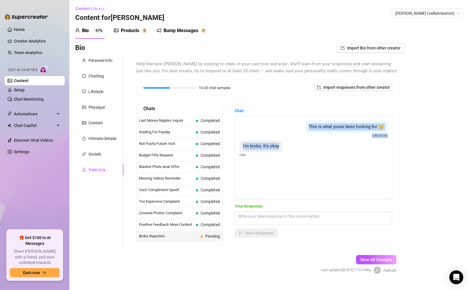
drag, startPoint x: 305, startPoint y: 123, endPoint x: 296, endPoint y: 146, distance: 23.8
click at [296, 146] on div "This is what youve been looking for 😏 Creator I'm broke. It's okay Fan" at bounding box center [313, 157] width 157 height 83
click at [271, 212] on div "Your Response: Save Response" at bounding box center [313, 220] width 157 height 35
click at [274, 214] on textarea at bounding box center [313, 217] width 157 height 13
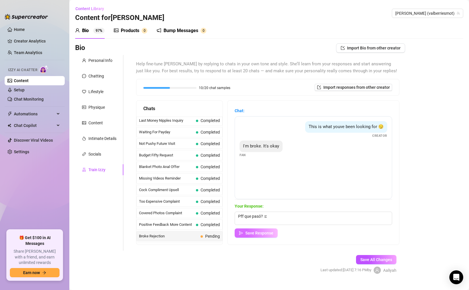
click at [255, 235] on button "Save Response" at bounding box center [256, 232] width 43 height 9
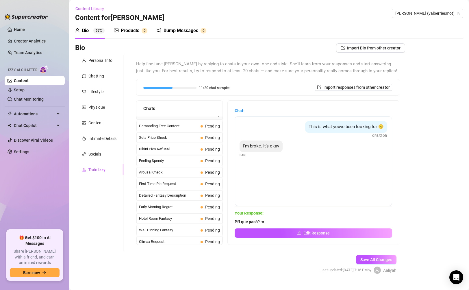
scroll to position [102, 0]
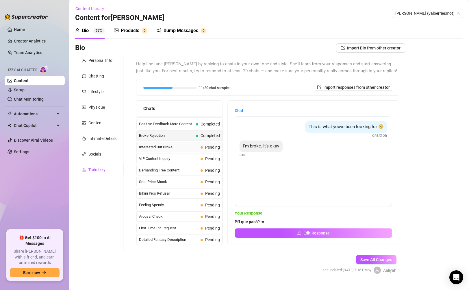
click at [198, 147] on span "Interested But Broke" at bounding box center [168, 147] width 59 height 6
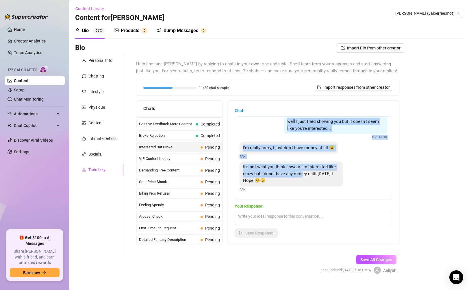
scroll to position [12, 0]
drag, startPoint x: 288, startPoint y: 125, endPoint x: 293, endPoint y: 185, distance: 60.2
click at [293, 185] on div "well I just tried showing you but it doesn't seem like you're interested... Cre…" at bounding box center [313, 157] width 157 height 83
click at [261, 220] on textarea at bounding box center [313, 217] width 157 height 13
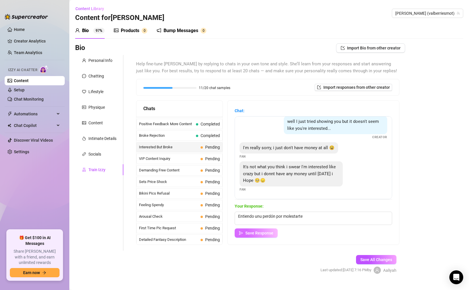
click at [258, 229] on button "Save Response" at bounding box center [256, 232] width 43 height 9
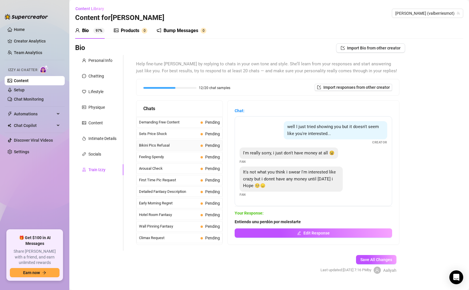
scroll to position [97, 0]
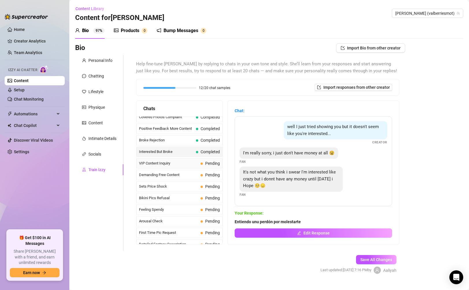
click at [206, 162] on span "Pending" at bounding box center [212, 163] width 15 height 5
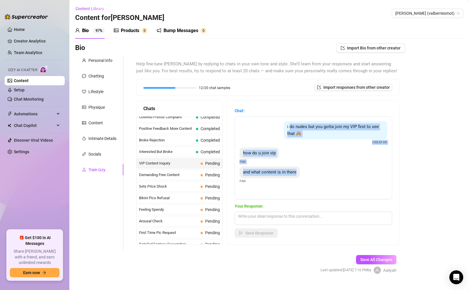
drag, startPoint x: 291, startPoint y: 126, endPoint x: 302, endPoint y: 174, distance: 49.1
click at [302, 174] on div "i do nudes but you gotta join my VIP first to see that 🙈 Creator how do u join …" at bounding box center [313, 157] width 157 height 83
click at [298, 145] on div "i do nudes but you gotta join my VIP first to see that 🙈 Creator how do u join …" at bounding box center [313, 157] width 157 height 83
drag, startPoint x: 288, startPoint y: 122, endPoint x: 303, endPoint y: 174, distance: 54.4
click at [303, 174] on div "i do nudes but you gotta join my VIP first to see that 🙈 Creator how do u join …" at bounding box center [313, 157] width 157 height 83
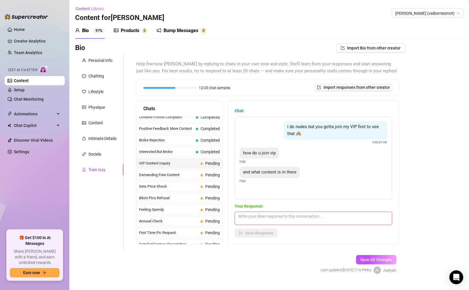
click at [300, 215] on textarea at bounding box center [313, 217] width 157 height 13
click at [254, 237] on div "Chat: i do nudes but you gotta join my VIP first to see that 🙈 Creator how do u…" at bounding box center [313, 173] width 171 height 144
click at [254, 235] on span "Save Response" at bounding box center [259, 233] width 28 height 5
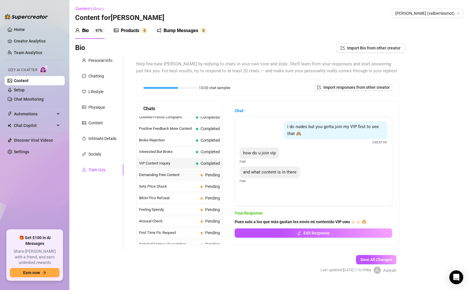
click at [192, 176] on span "Demanding Free Content" at bounding box center [168, 175] width 59 height 6
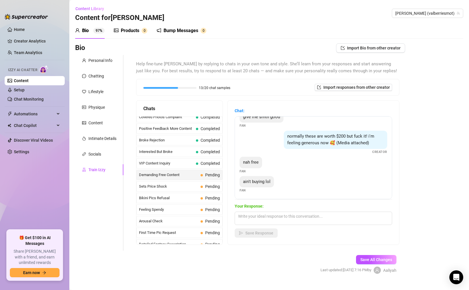
scroll to position [49, 0]
click at [274, 215] on textarea at bounding box center [313, 217] width 157 height 13
click at [259, 235] on span "Save Response" at bounding box center [259, 233] width 28 height 5
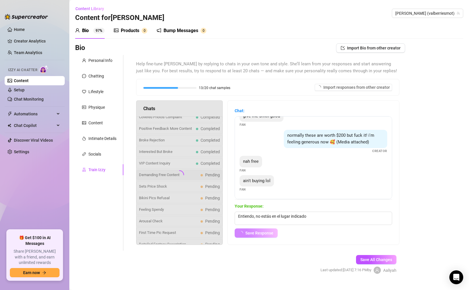
scroll to position [42, 0]
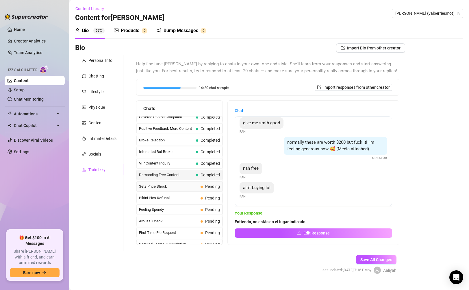
click at [170, 187] on span "Sets Price Shock" at bounding box center [168, 186] width 59 height 6
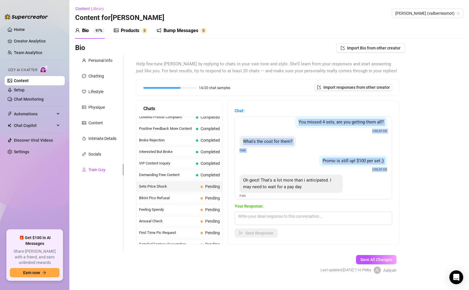
scroll to position [11, 0]
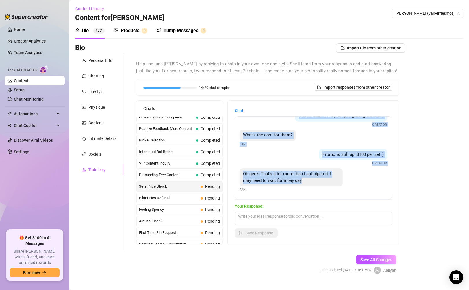
drag, startPoint x: 291, startPoint y: 126, endPoint x: 316, endPoint y: 186, distance: 65.2
click at [316, 186] on div "You missed 4 sets, are you getting them all? Creator What's the cost for them? …" at bounding box center [313, 157] width 157 height 83
click at [245, 217] on textarea at bounding box center [313, 217] width 157 height 13
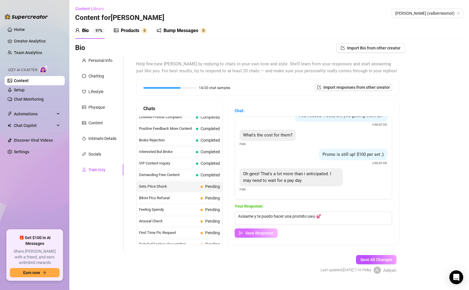
click at [267, 234] on span "Save Response" at bounding box center [259, 233] width 28 height 5
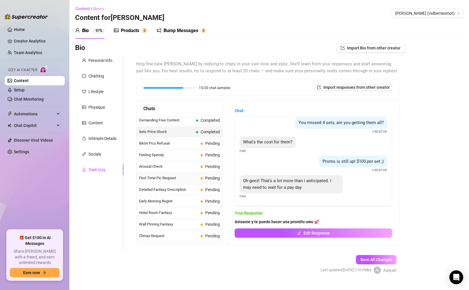
scroll to position [144, 0]
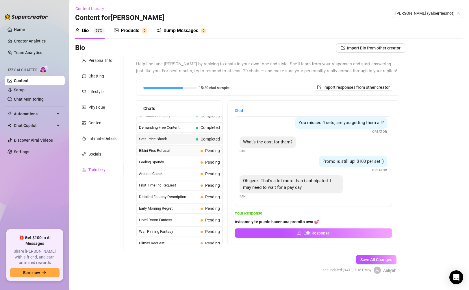
click at [167, 153] on span "Bikini Pics Refusal" at bounding box center [168, 151] width 59 height 6
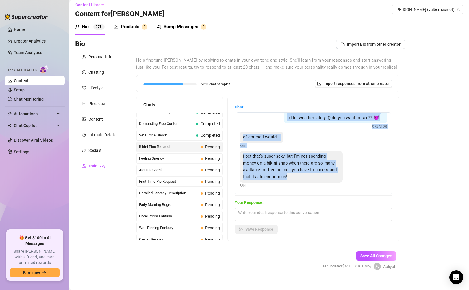
scroll to position [10, 0]
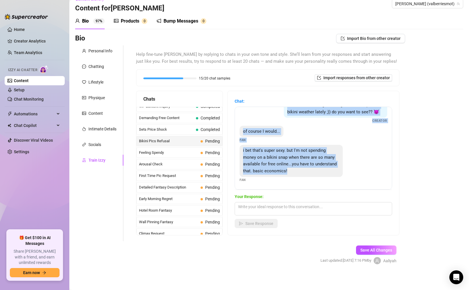
drag, startPoint x: 289, startPoint y: 124, endPoint x: 323, endPoint y: 169, distance: 56.4
click at [323, 169] on div "Hahaha well it's a good thing I've been in perfect bikini weather lately ;)) do…" at bounding box center [313, 148] width 157 height 83
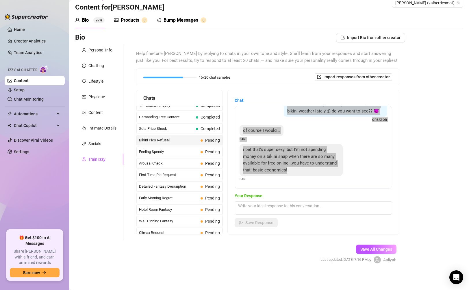
scroll to position [11, 0]
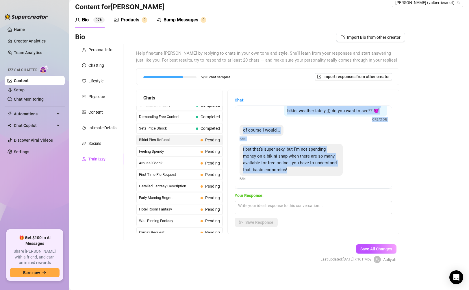
click at [337, 141] on div "of course I would... Fan" at bounding box center [314, 133] width 148 height 17
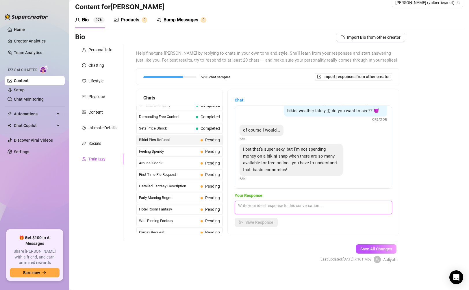
click at [262, 207] on textarea at bounding box center [313, 207] width 157 height 13
click at [242, 216] on div "Your Response: entonces ve con ellas que dan contenido gratis uwu Save Response" at bounding box center [313, 209] width 157 height 35
click at [246, 219] on button "Save Response" at bounding box center [256, 222] width 43 height 9
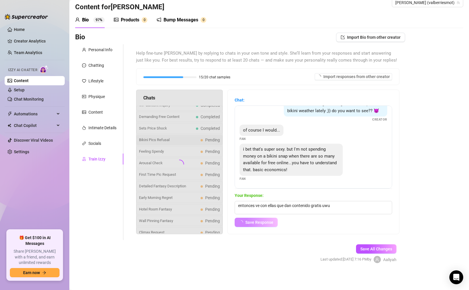
scroll to position [12, 0]
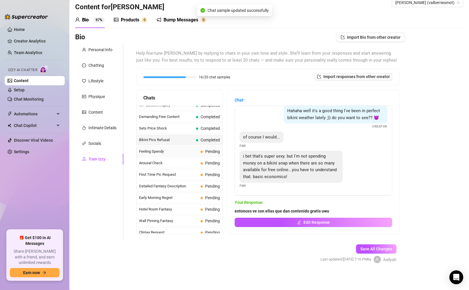
click at [194, 150] on span "Feeling Spendy" at bounding box center [168, 151] width 59 height 6
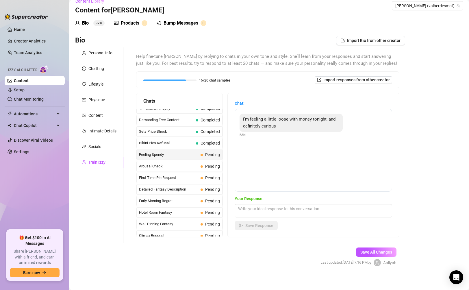
scroll to position [8, 0]
click at [290, 208] on textarea at bounding box center [313, 210] width 157 height 13
click at [272, 223] on span "Save Response" at bounding box center [259, 225] width 28 height 5
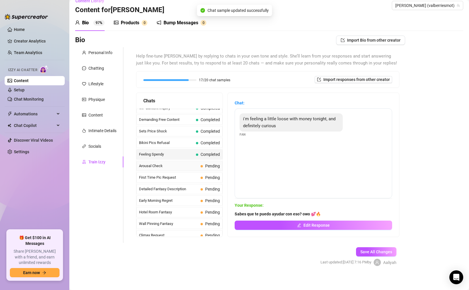
click at [197, 163] on span "Arousal Check" at bounding box center [168, 166] width 59 height 6
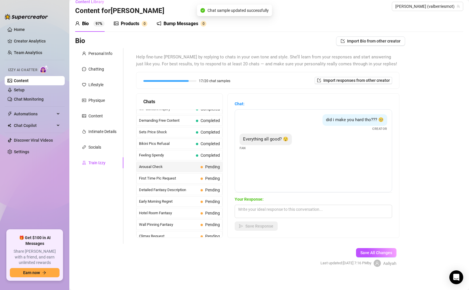
scroll to position [7, 0]
drag, startPoint x: 330, startPoint y: 122, endPoint x: 307, endPoint y: 148, distance: 34.6
click at [307, 148] on div "did i make you hard tho??? 🥺 Creator Everything all good? 😯 Fan" at bounding box center [313, 150] width 157 height 83
click at [307, 148] on div "Everything all good? 😯 Fan" at bounding box center [314, 142] width 148 height 17
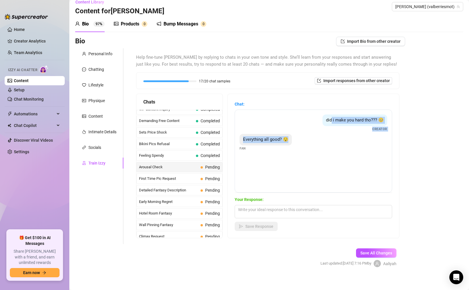
drag, startPoint x: 329, startPoint y: 118, endPoint x: 311, endPoint y: 140, distance: 28.5
click at [311, 140] on div "did i make you hard tho??? 🥺 Creator Everything all good? 😯 Fan" at bounding box center [313, 150] width 157 height 83
click at [327, 121] on span "did i make you hard tho??? 🥺" at bounding box center [355, 119] width 58 height 5
drag, startPoint x: 316, startPoint y: 119, endPoint x: 304, endPoint y: 142, distance: 26.1
click at [304, 142] on div "did i make you hard tho??? 🥺 Creator Everything all good? 😯 Fan" at bounding box center [313, 150] width 157 height 83
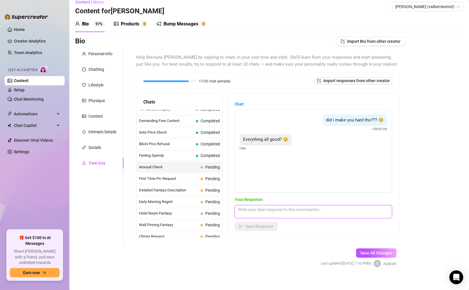
click at [263, 209] on textarea at bounding box center [313, 211] width 157 height 13
click at [265, 224] on span "Save Response" at bounding box center [259, 226] width 28 height 5
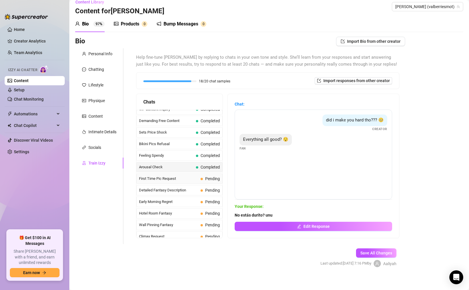
click at [185, 176] on span "First Time Pic Request" at bounding box center [168, 179] width 59 height 6
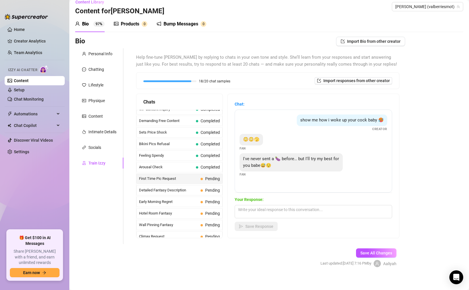
scroll to position [0, 0]
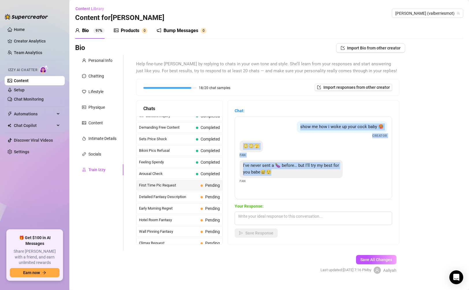
drag, startPoint x: 298, startPoint y: 127, endPoint x: 323, endPoint y: 173, distance: 52.5
click at [323, 173] on div "show me how i woke up your cock baby 🥵 Creator 😳😳🫣 Fan I've never sent a 🍆 befo…" at bounding box center [313, 157] width 157 height 83
click at [322, 173] on div "I've never sent a 🍆 before… but I'll try my best for you babe😅😌" at bounding box center [291, 169] width 103 height 18
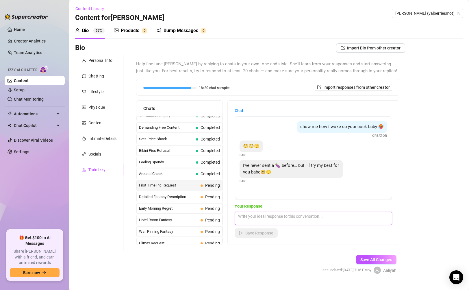
click at [269, 218] on textarea at bounding box center [313, 217] width 157 height 13
click at [256, 234] on span "Save Response" at bounding box center [259, 233] width 28 height 5
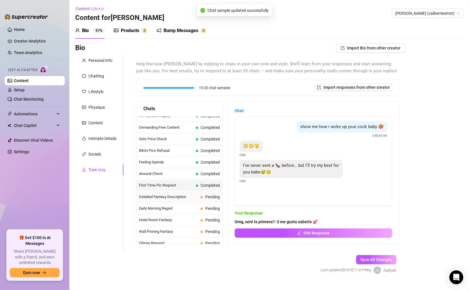
click at [188, 192] on div "Detailed Fantasy Description Pending" at bounding box center [179, 197] width 86 height 10
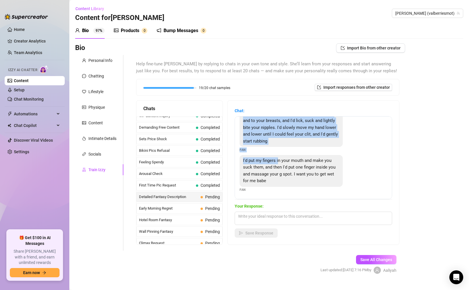
scroll to position [27, 0]
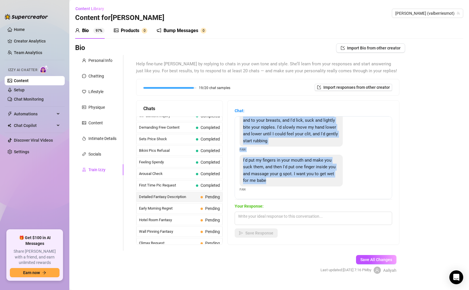
drag, startPoint x: 247, startPoint y: 126, endPoint x: 307, endPoint y: 180, distance: 81.0
click at [307, 180] on div "First I'd kiss those beautiful lips while massaging your tits. Then I'd lick an…" at bounding box center [313, 157] width 157 height 83
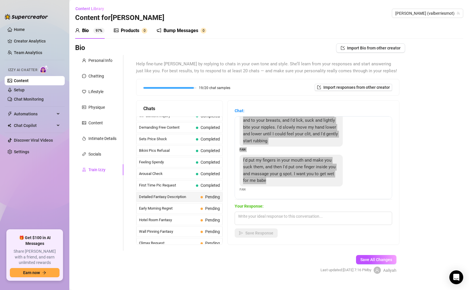
scroll to position [0, 0]
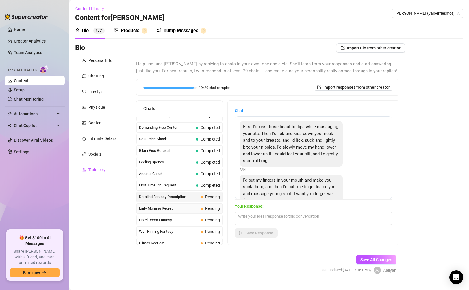
click at [187, 207] on span "Early Morning Regret" at bounding box center [168, 208] width 59 height 6
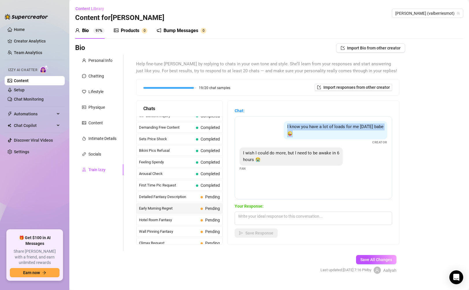
drag, startPoint x: 291, startPoint y: 123, endPoint x: 316, endPoint y: 144, distance: 32.7
click at [316, 144] on div "I know you have a lot of loads for me [DATE] babe 😜 Creator" at bounding box center [314, 133] width 148 height 24
click at [288, 126] on div "I know you have a lot of loads for me [DATE] babe 😜" at bounding box center [335, 130] width 103 height 18
drag, startPoint x: 285, startPoint y: 121, endPoint x: 315, endPoint y: 160, distance: 48.5
click at [315, 160] on div "I know you have a lot of loads for me [DATE] babe 😜 Creator I wish I could do m…" at bounding box center [313, 157] width 157 height 83
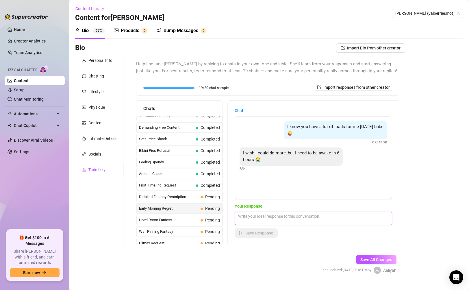
click at [270, 215] on textarea at bounding box center [313, 217] width 157 height 13
click at [261, 234] on span "Save Response" at bounding box center [259, 233] width 28 height 5
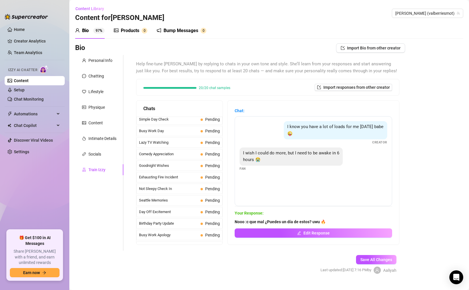
scroll to position [519, 0]
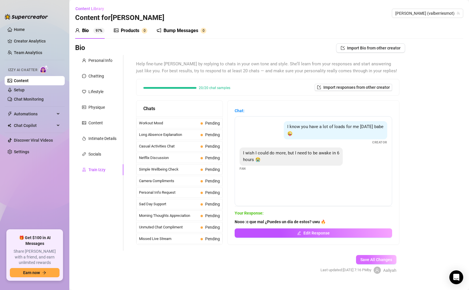
click at [370, 260] on span "Save All Changes" at bounding box center [376, 259] width 32 height 5
click at [32, 37] on link "Creator Analytics" at bounding box center [37, 40] width 46 height 9
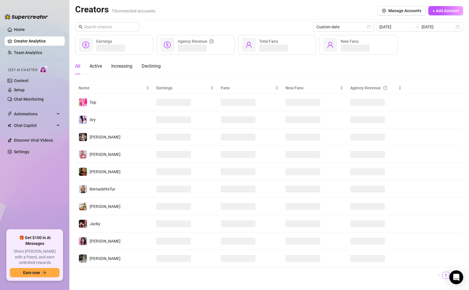
click at [33, 24] on ul "Home Creator Analytics Team Analytics Izzy AI Chatter Content Setup Chat Monito…" at bounding box center [35, 125] width 60 height 205
click at [26, 55] on link "Team Analytics" at bounding box center [28, 52] width 28 height 5
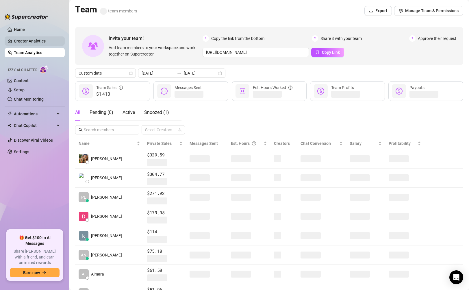
click at [36, 38] on link "Creator Analytics" at bounding box center [37, 40] width 46 height 9
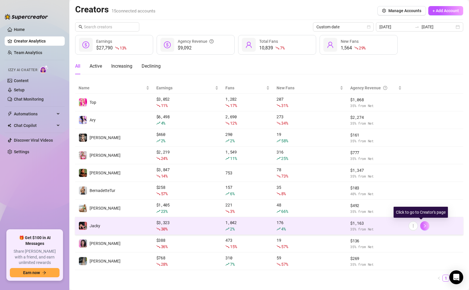
click at [423, 226] on icon "right" at bounding box center [425, 226] width 4 height 4
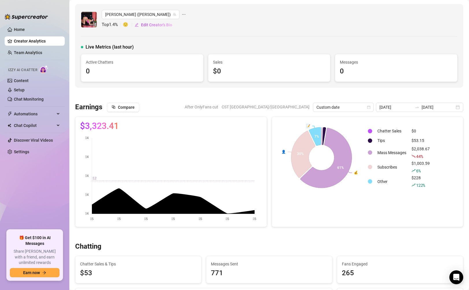
scroll to position [1, 0]
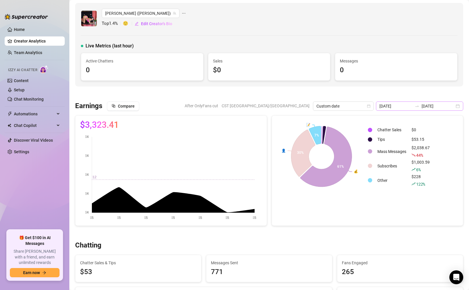
click at [401, 109] on div "[DATE] [DATE]" at bounding box center [419, 105] width 87 height 9
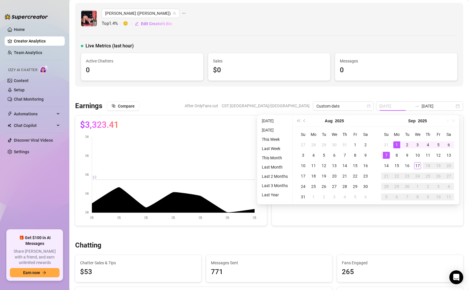
click at [397, 142] on div "1" at bounding box center [396, 144] width 7 height 7
click at [420, 164] on div "17" at bounding box center [417, 165] width 7 height 7
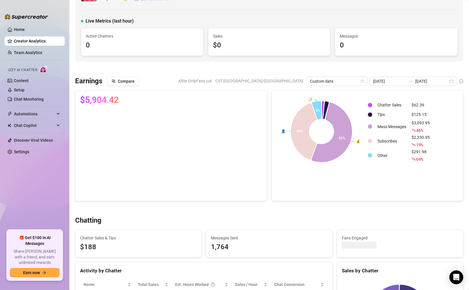
scroll to position [132, 0]
